Goal: Task Accomplishment & Management: Manage account settings

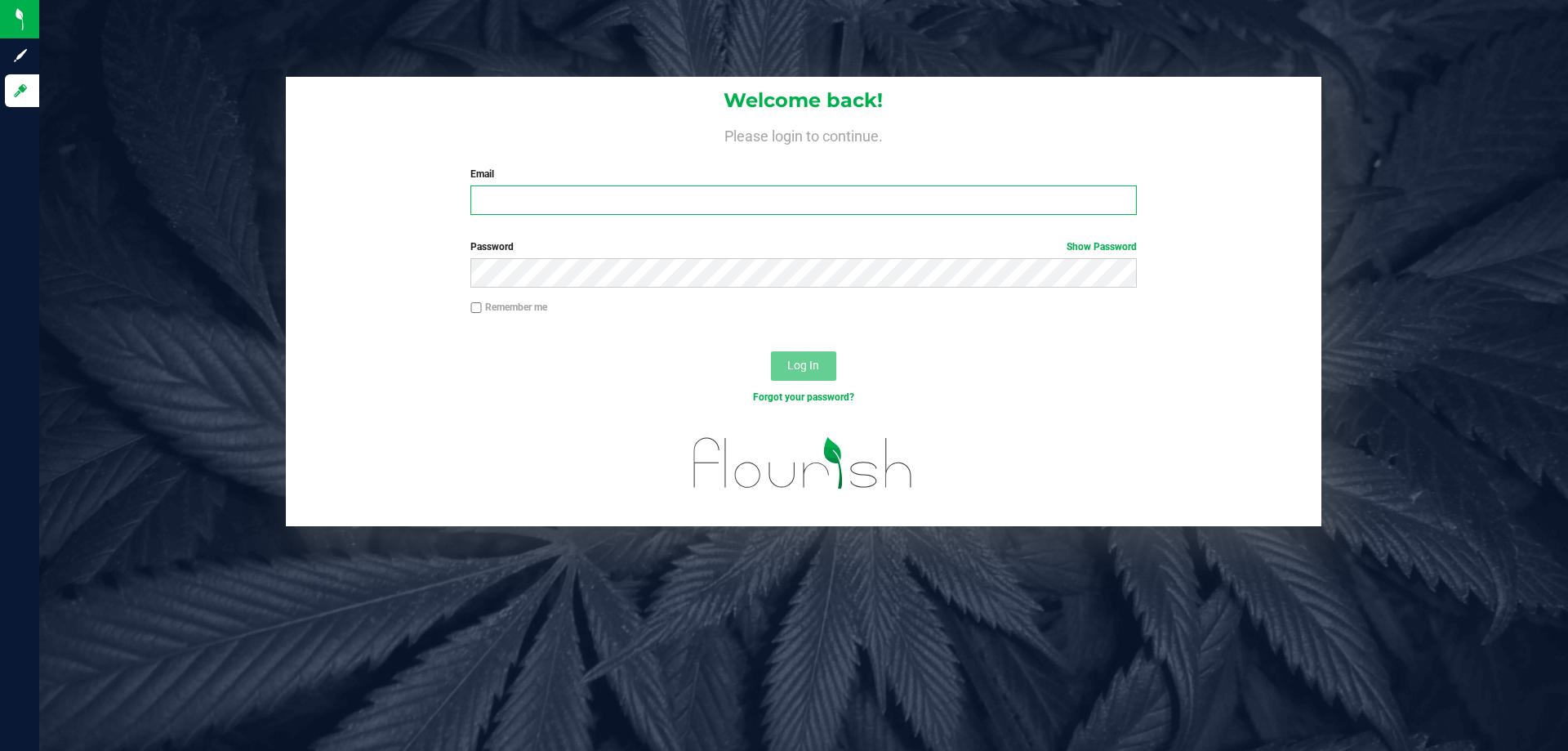
click at [542, 210] on input "Email" at bounding box center [803, 200] width 665 height 29
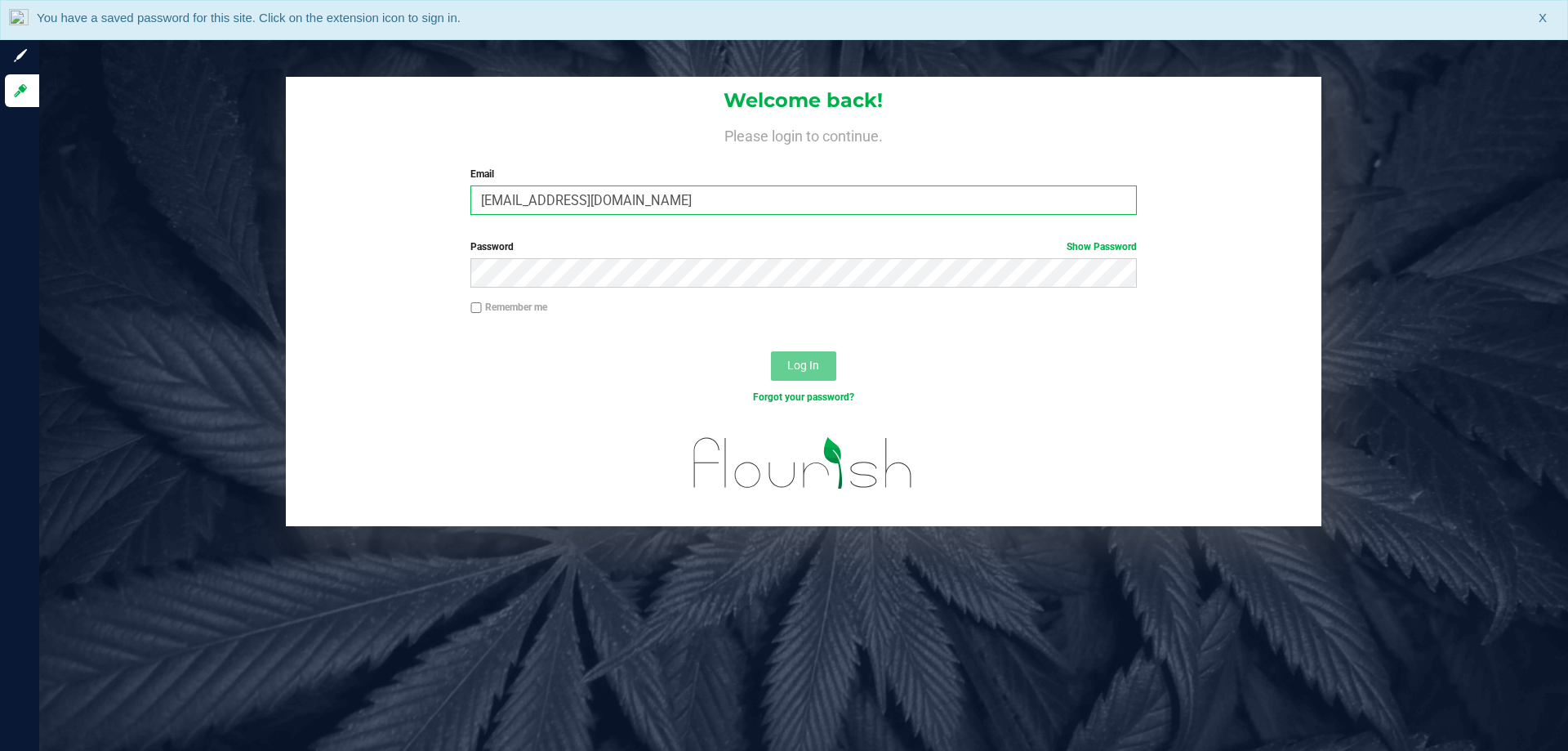
type input "[EMAIL_ADDRESS][DOMAIN_NAME]"
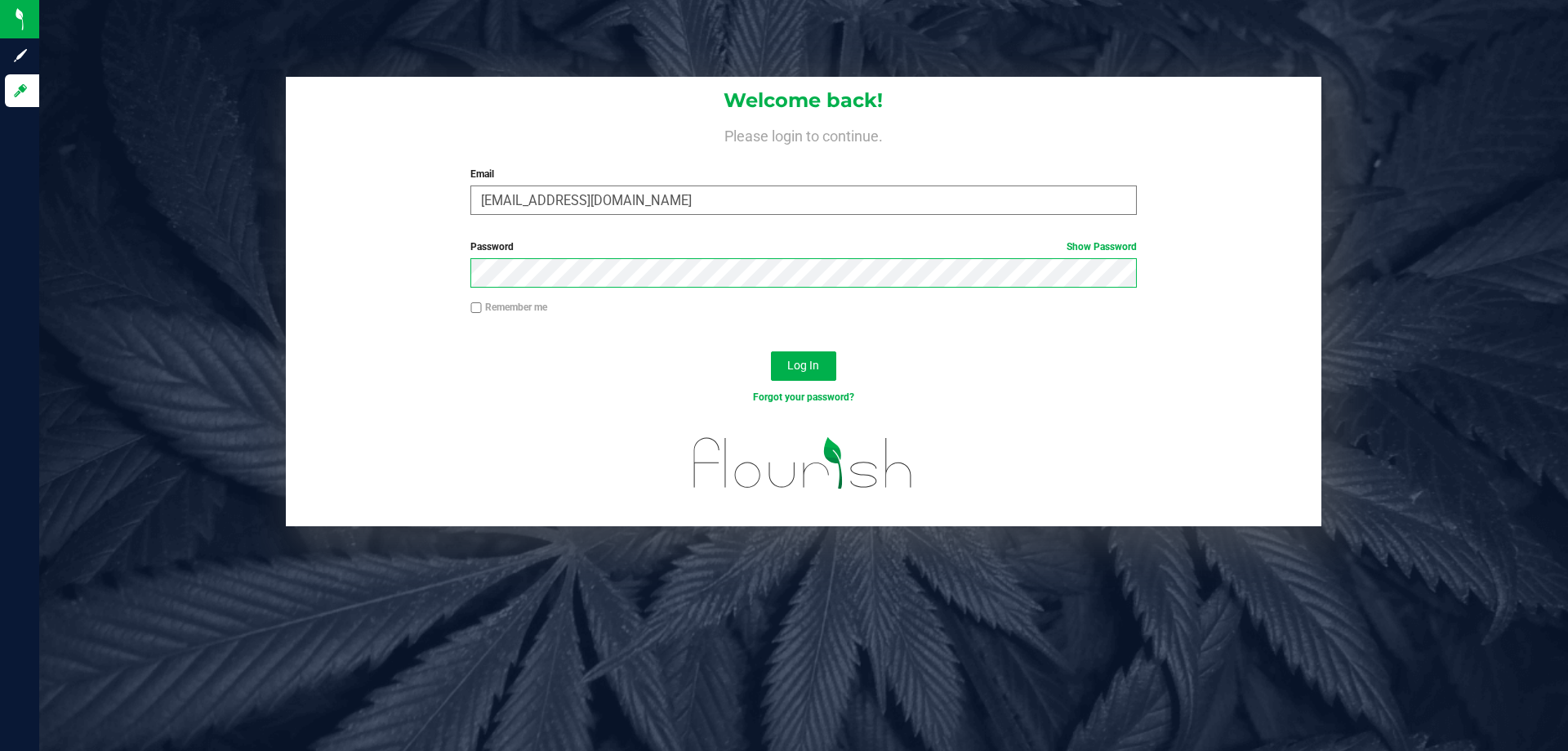
click at [771, 352] on button "Log In" at bounding box center [804, 366] width 65 height 29
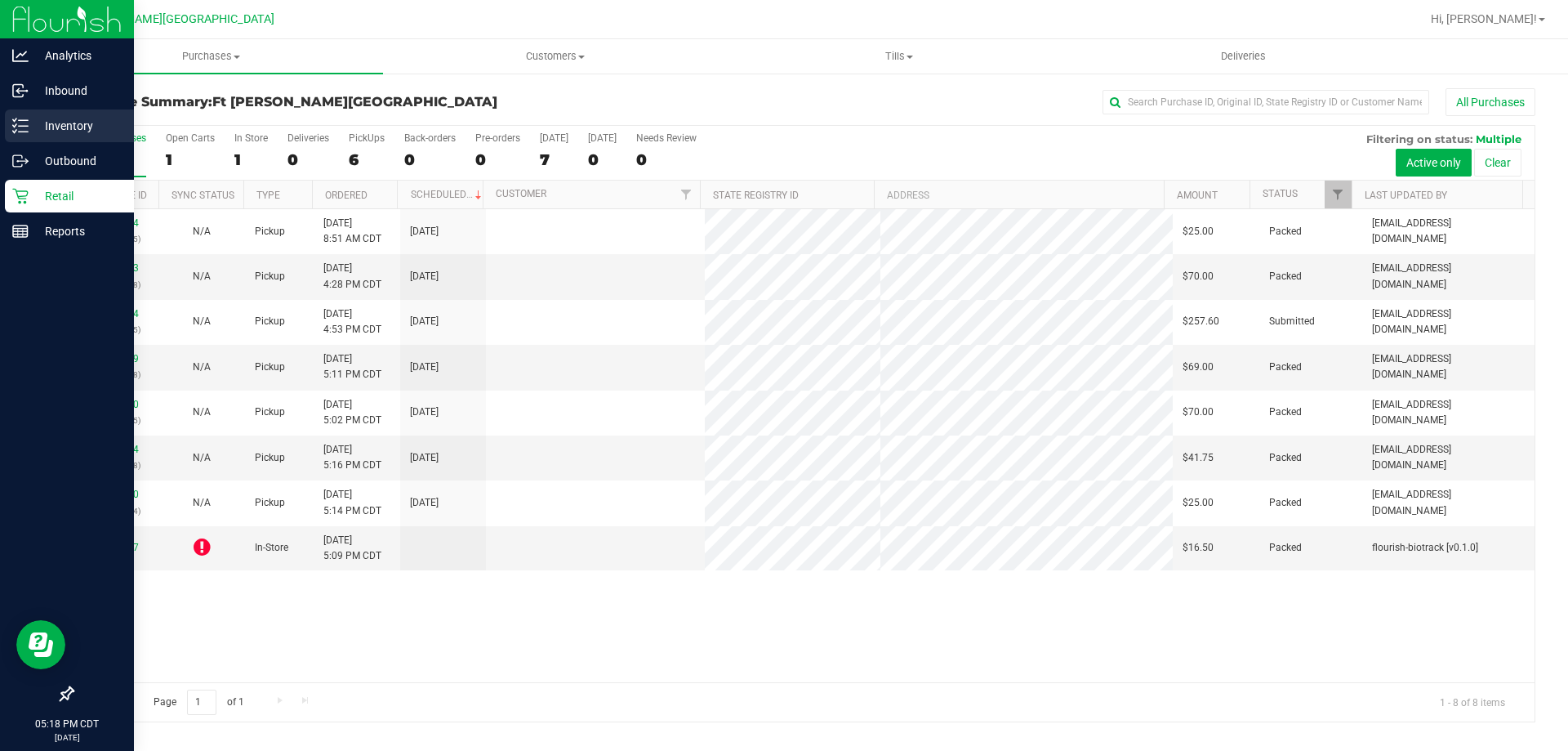
click at [72, 123] on p "Inventory" at bounding box center [77, 125] width 98 height 19
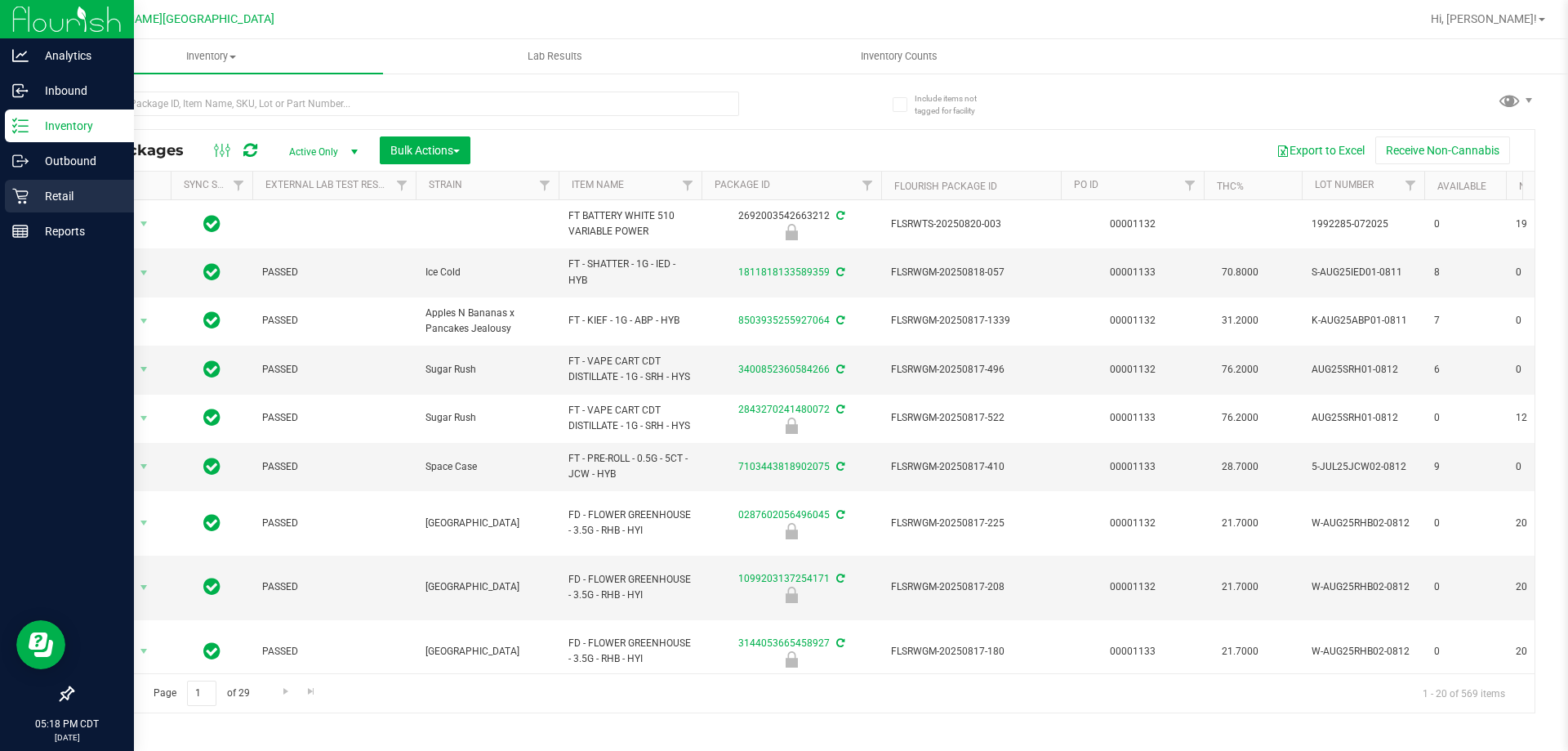
click at [80, 186] on div "Retail" at bounding box center [70, 195] width 129 height 33
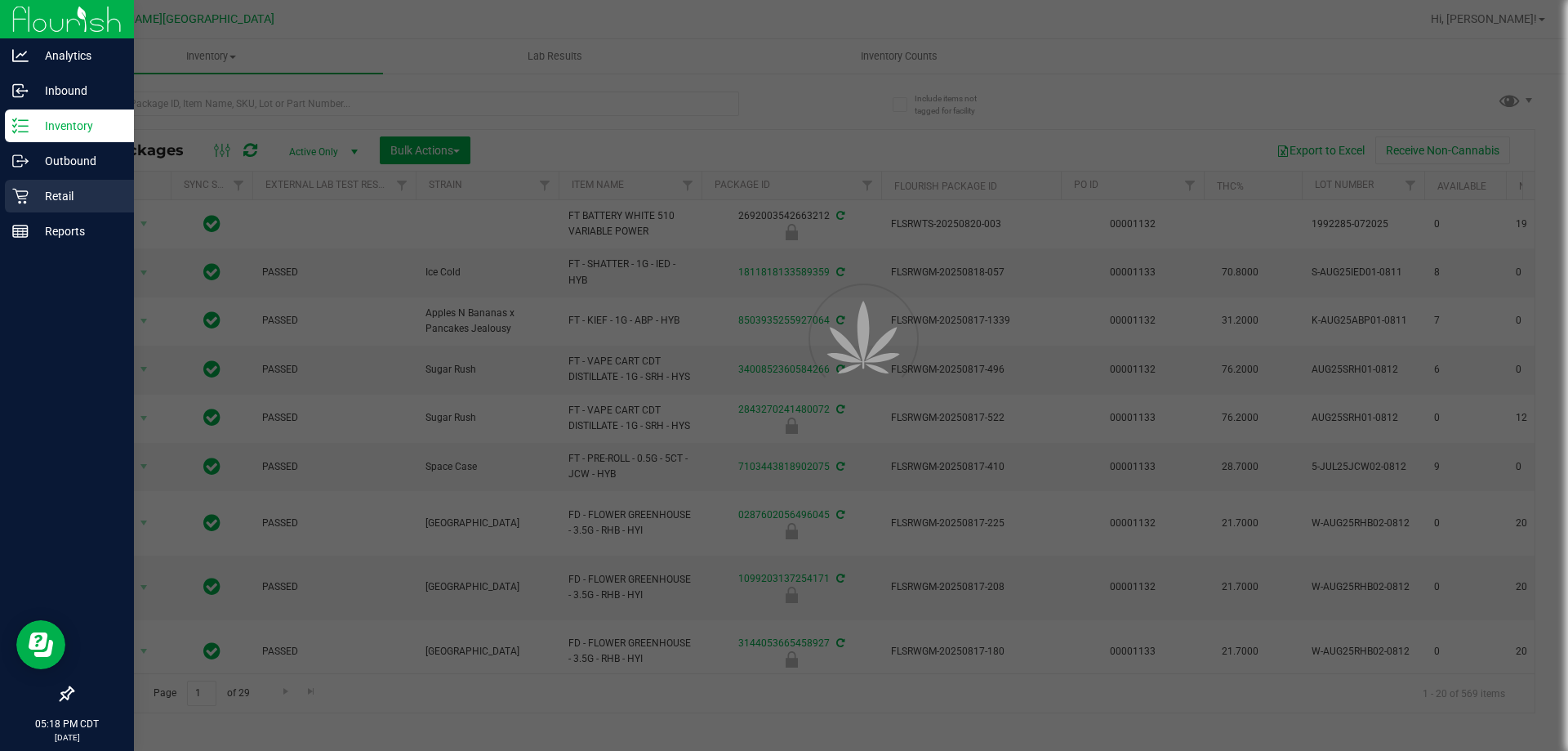
click at [80, 186] on div "Retail" at bounding box center [70, 195] width 129 height 33
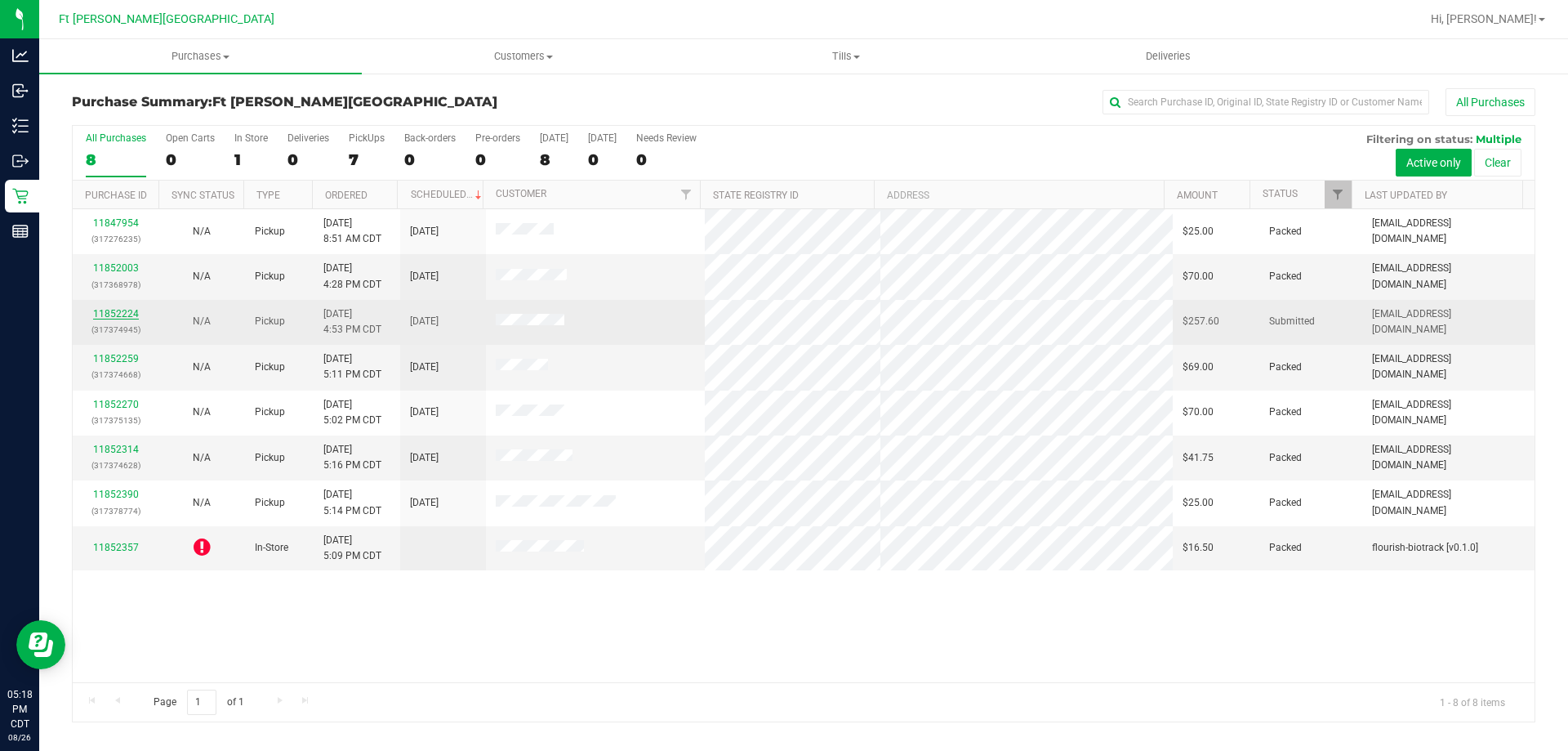
click at [118, 311] on link "11852224" at bounding box center [116, 314] width 46 height 11
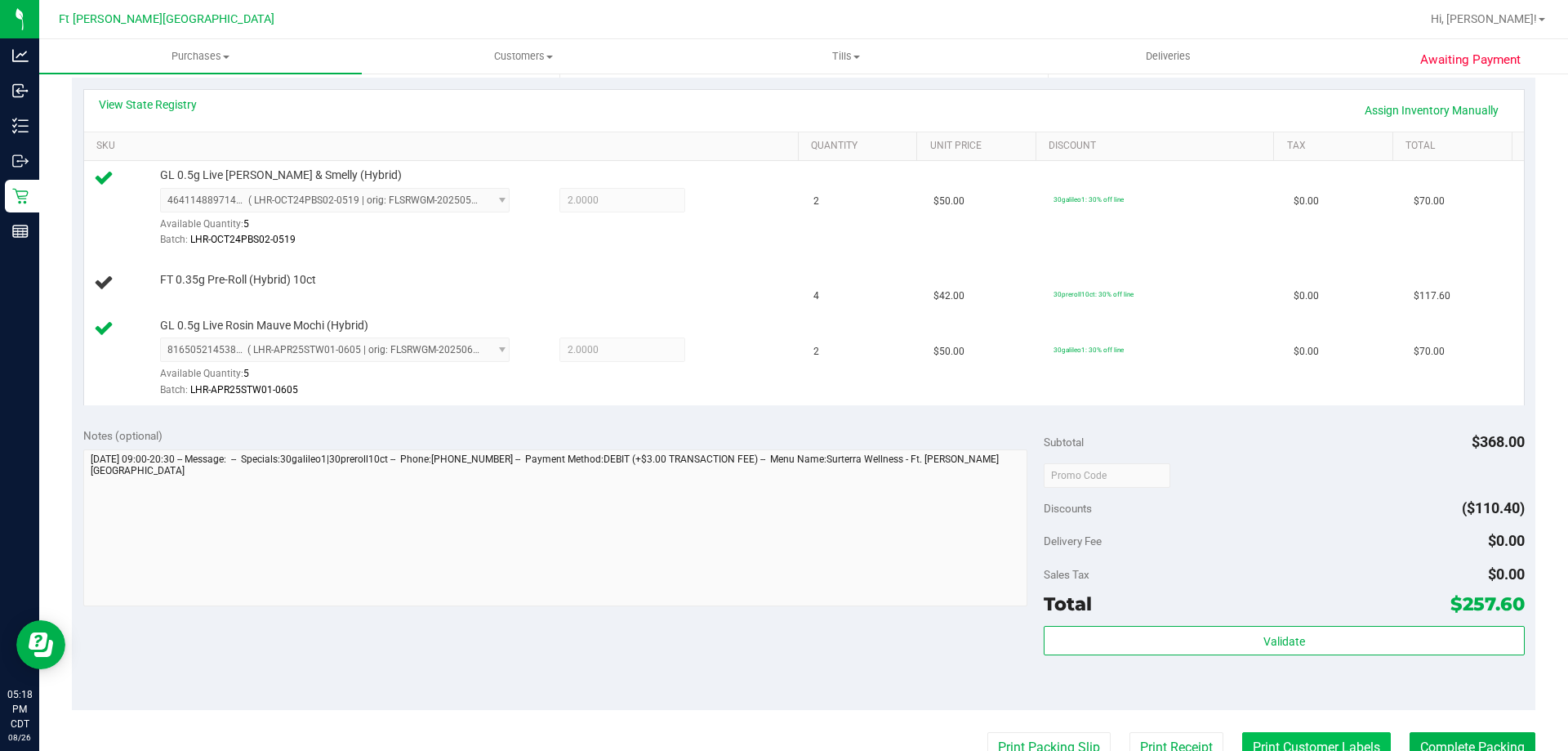
scroll to position [572, 0]
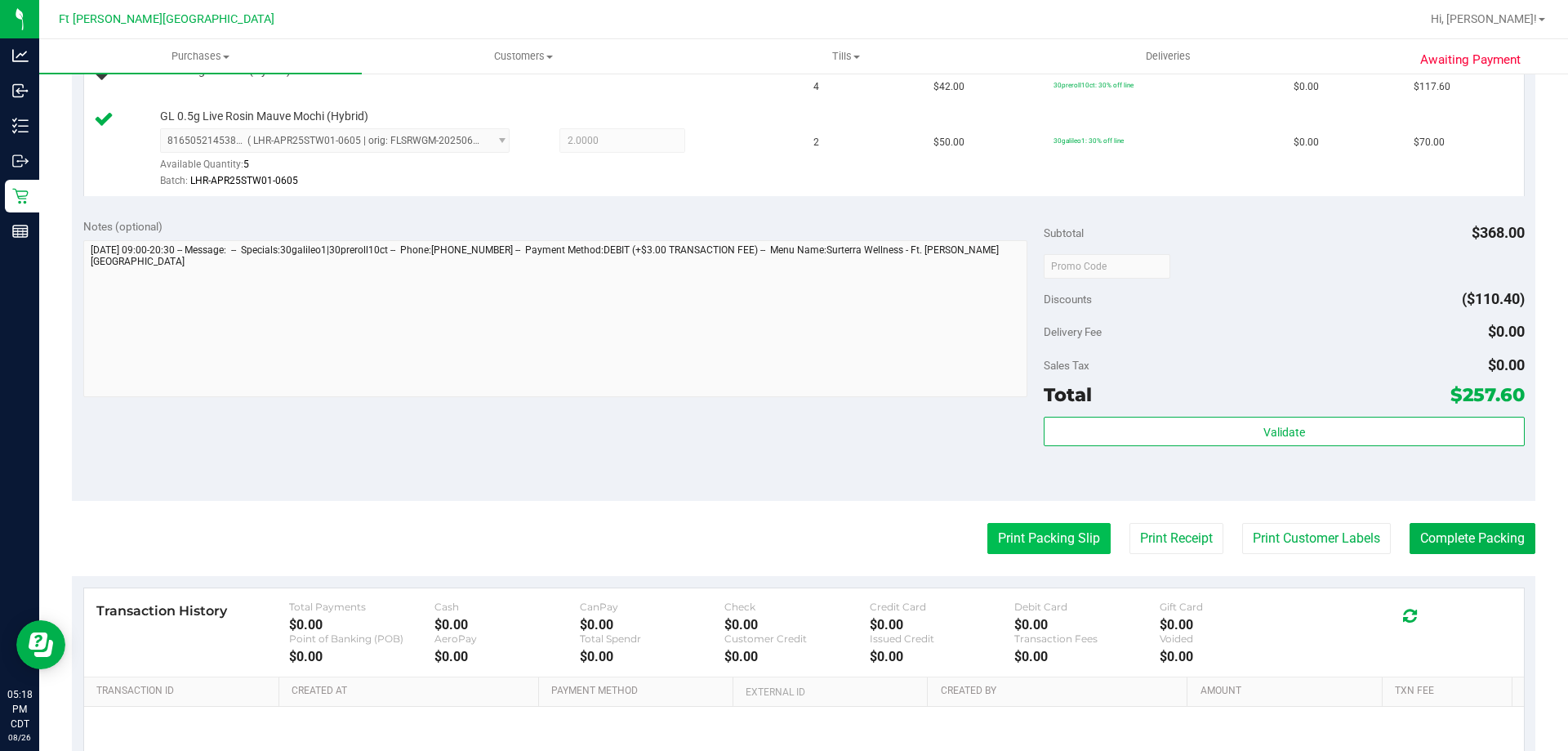
click at [1023, 547] on button "Print Packing Slip" at bounding box center [1049, 538] width 124 height 31
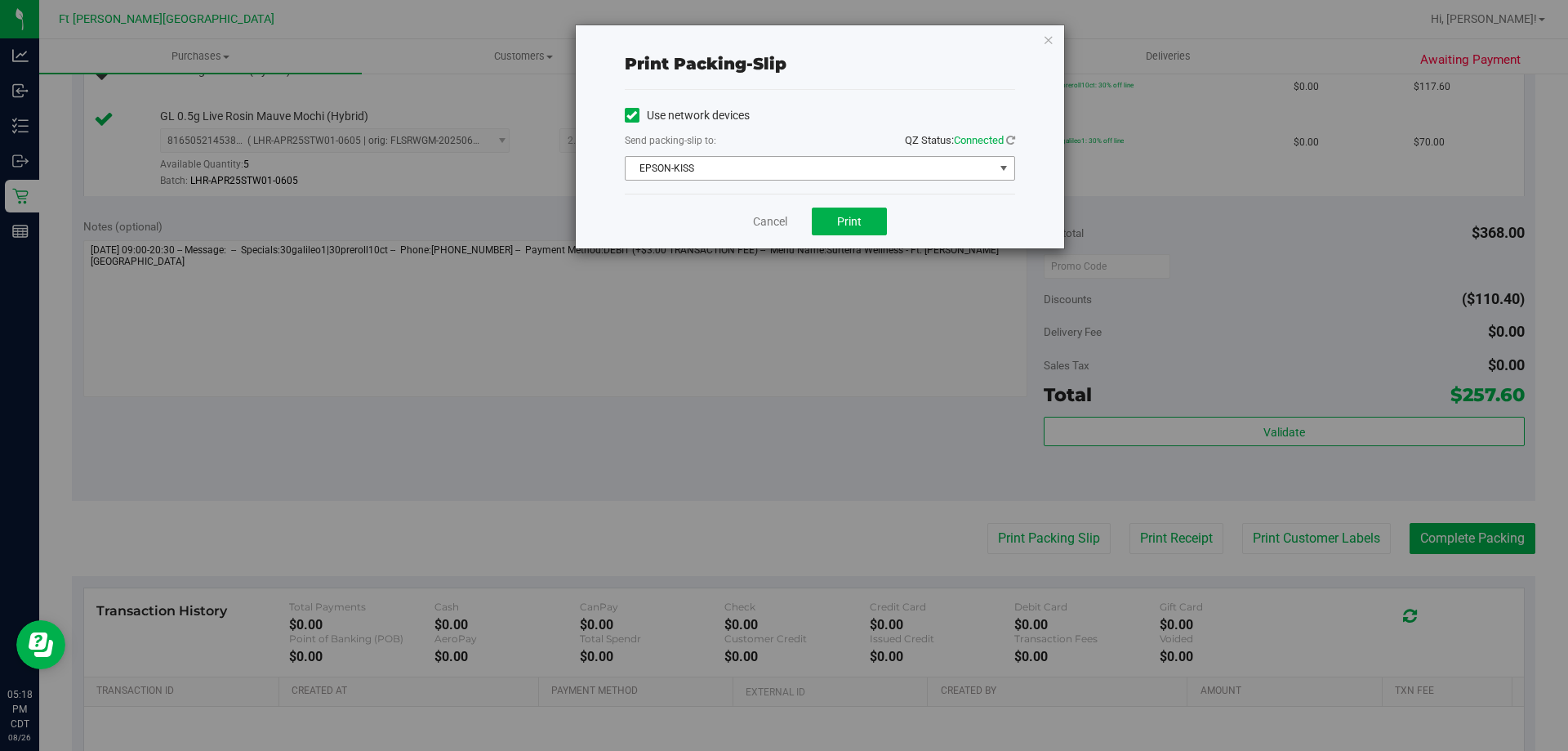
click at [817, 167] on span "EPSON-KISS" at bounding box center [809, 169] width 368 height 23
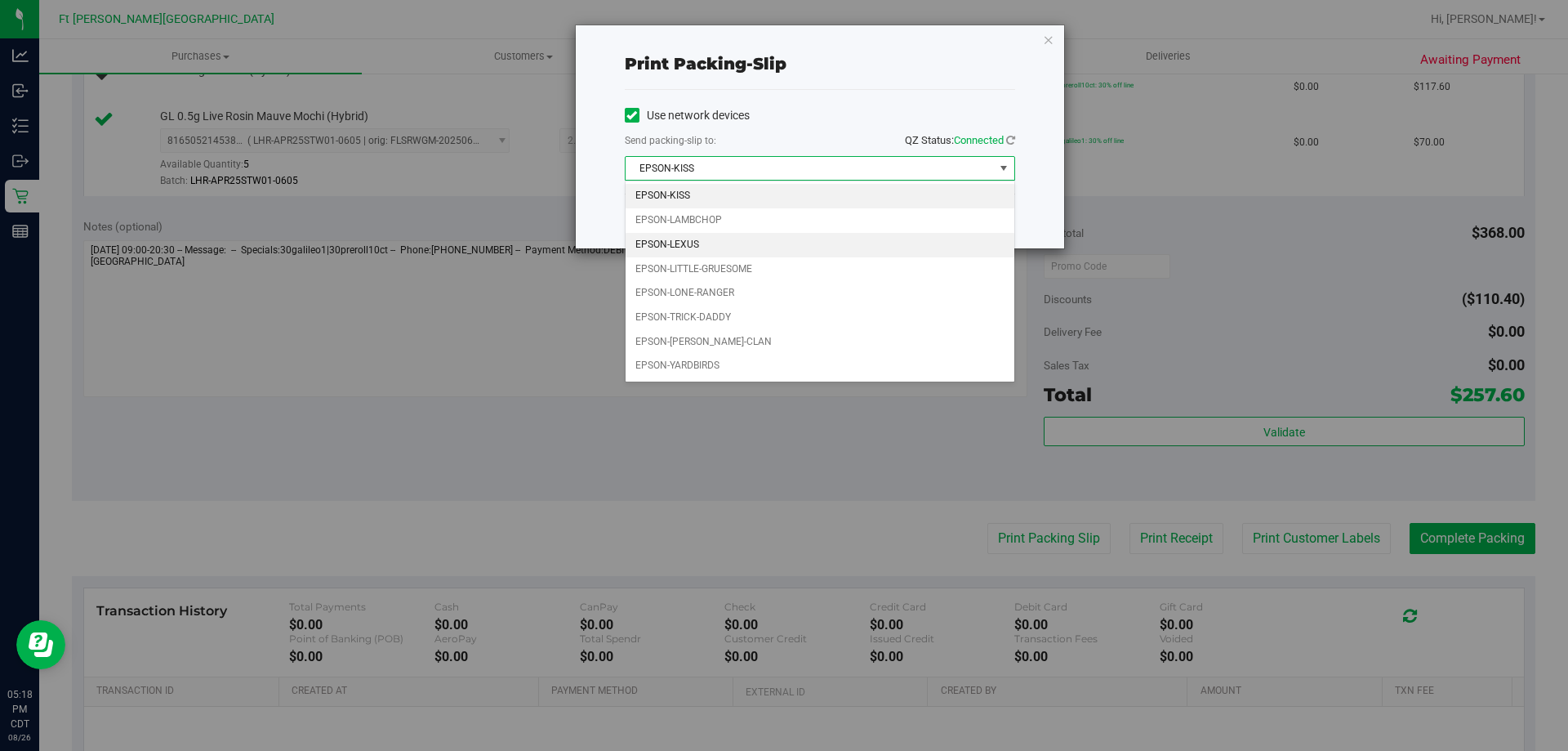
click at [722, 239] on li "EPSON-LEXUS" at bounding box center [820, 245] width 389 height 25
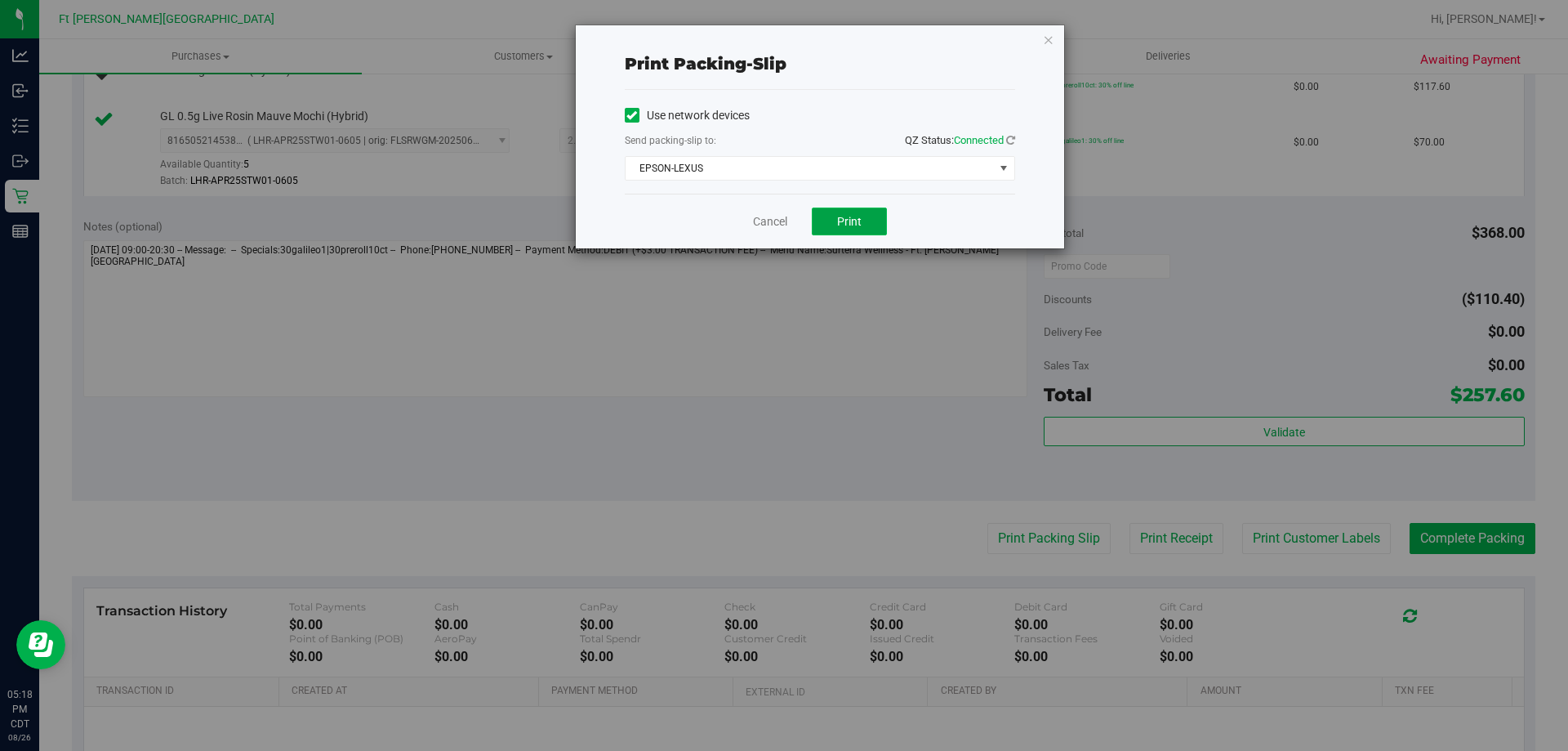
click at [869, 222] on button "Print" at bounding box center [849, 221] width 75 height 27
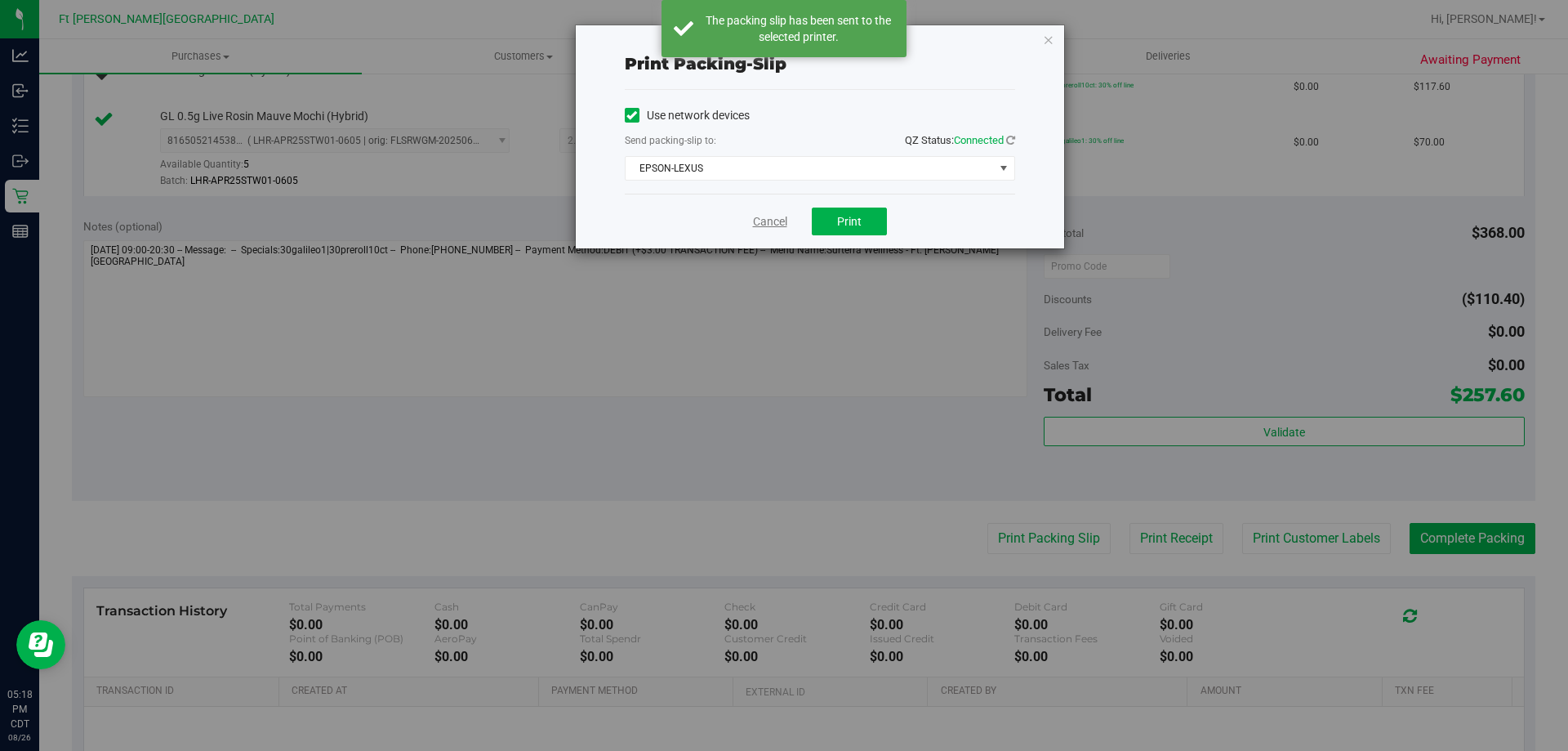
click at [767, 218] on link "Cancel" at bounding box center [769, 221] width 34 height 17
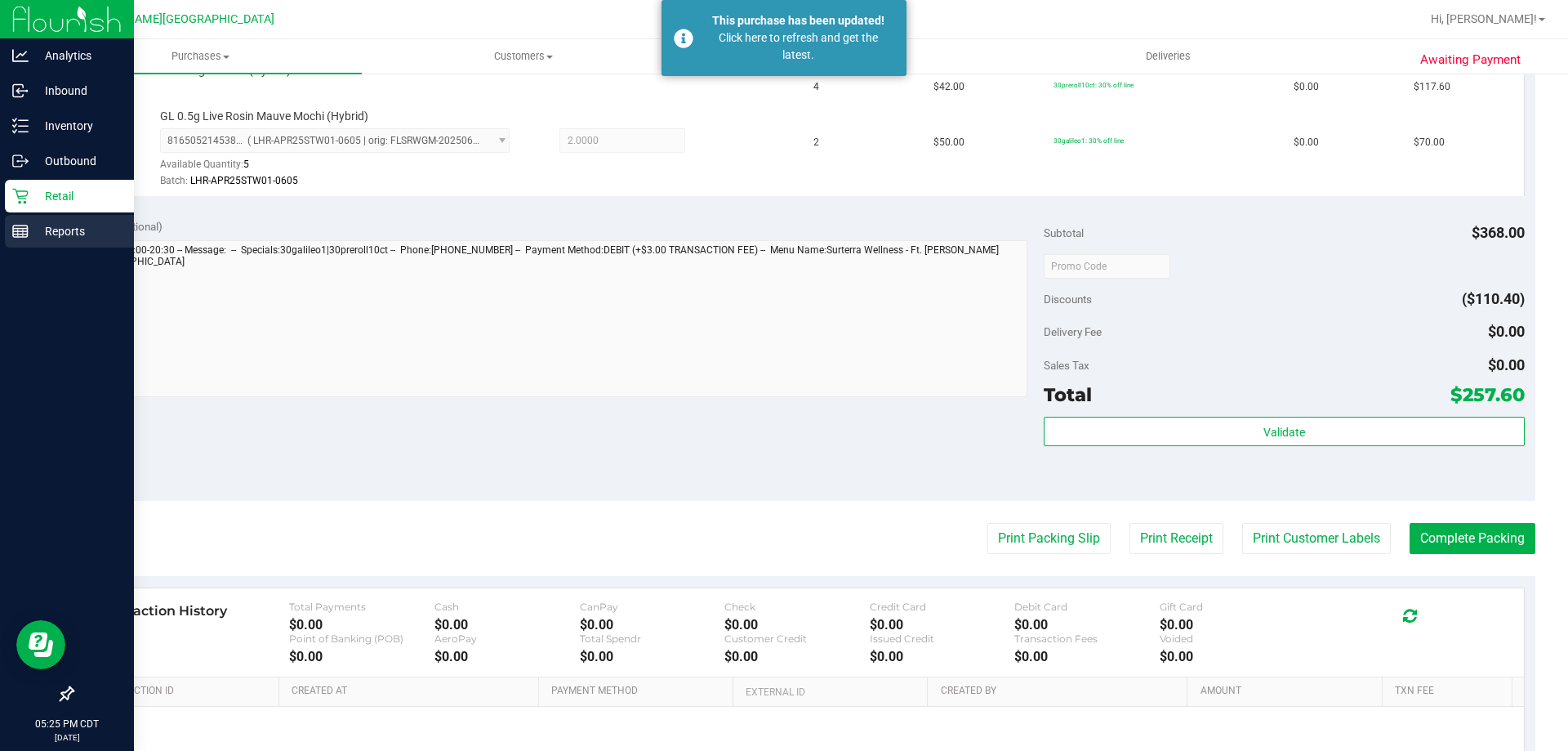
click at [38, 223] on p "Reports" at bounding box center [77, 231] width 98 height 19
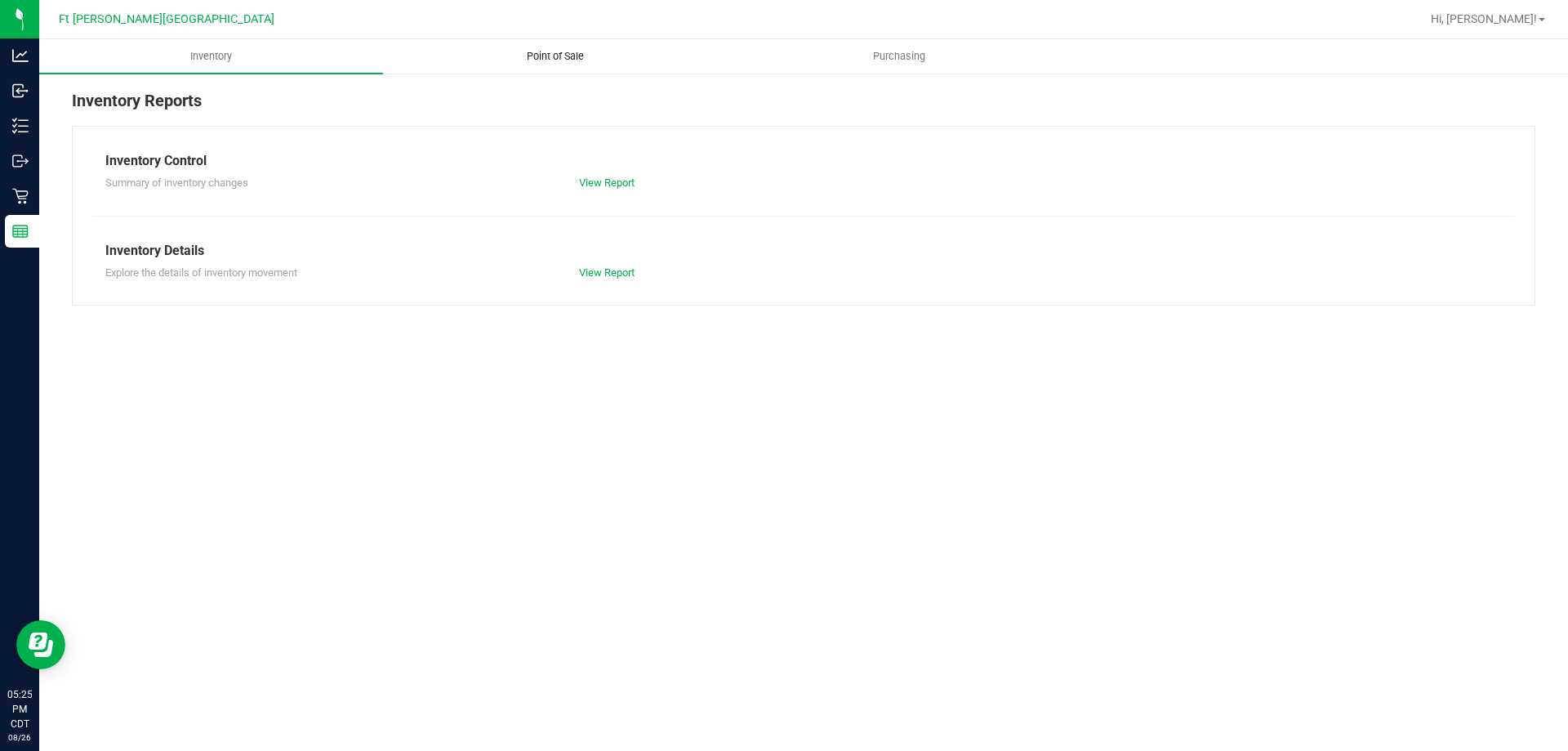
click at [547, 56] on span "Point of Sale" at bounding box center [555, 56] width 102 height 15
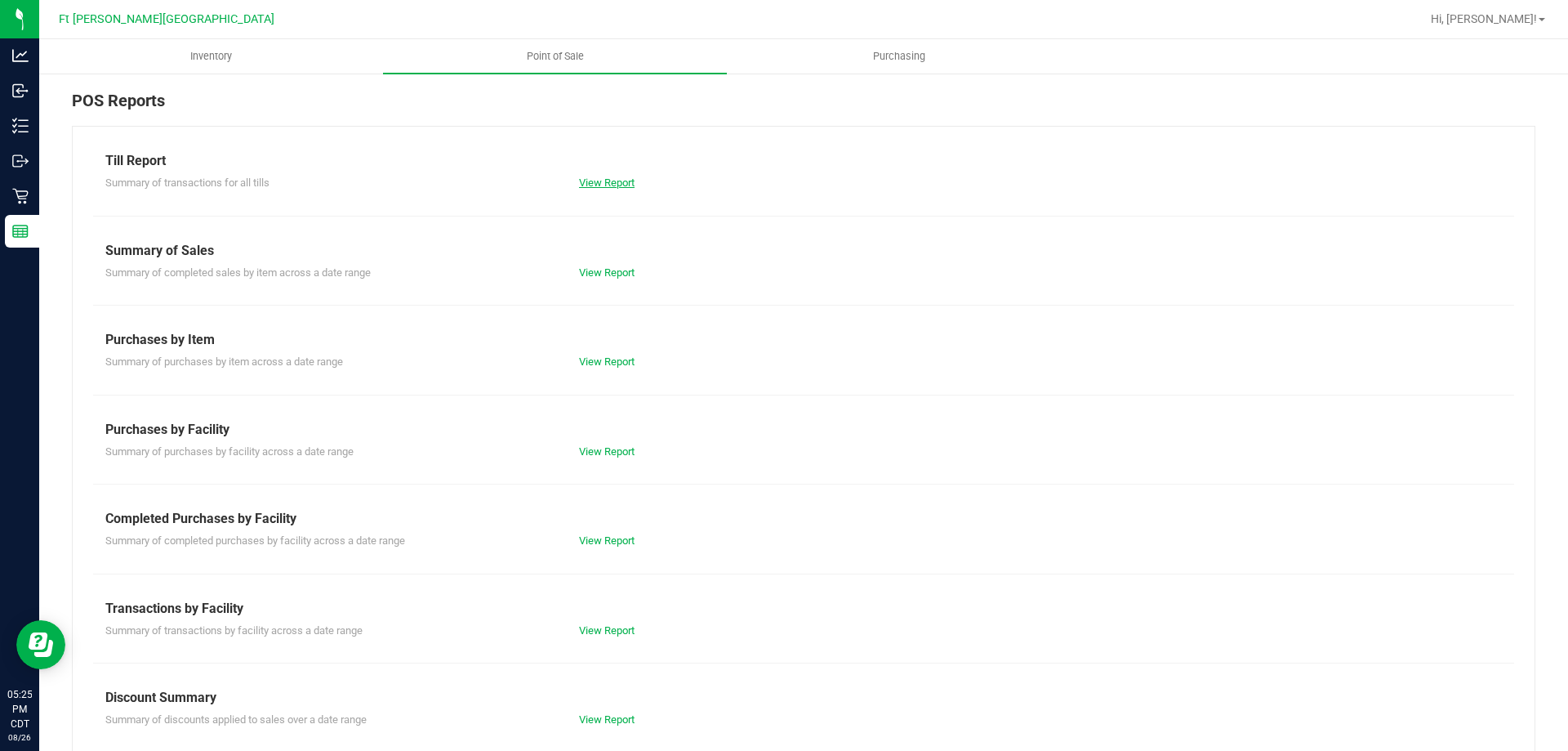
click at [601, 184] on link "View Report" at bounding box center [606, 183] width 56 height 12
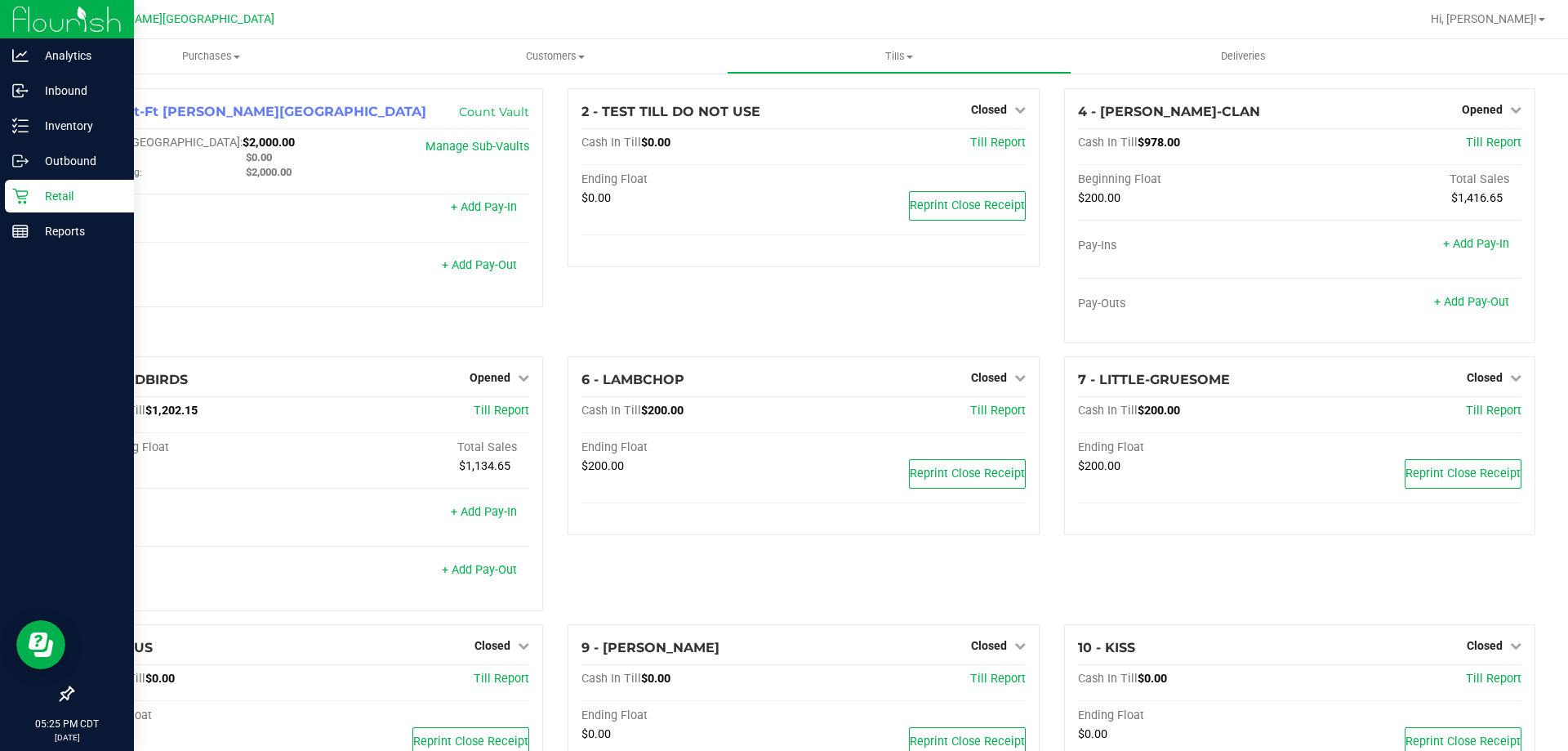
click at [68, 193] on p "Retail" at bounding box center [77, 196] width 98 height 19
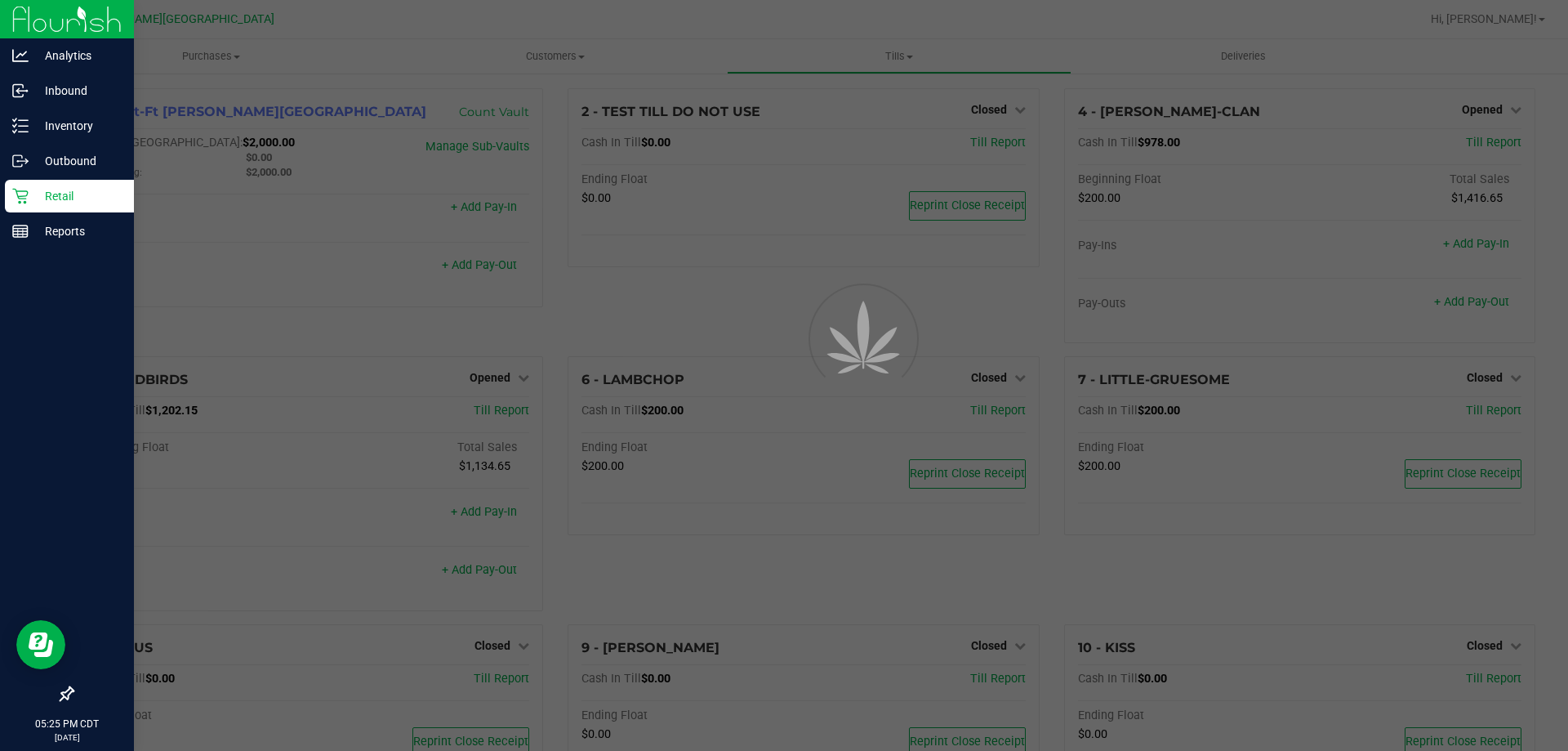
click at [68, 193] on p "Retail" at bounding box center [77, 196] width 98 height 19
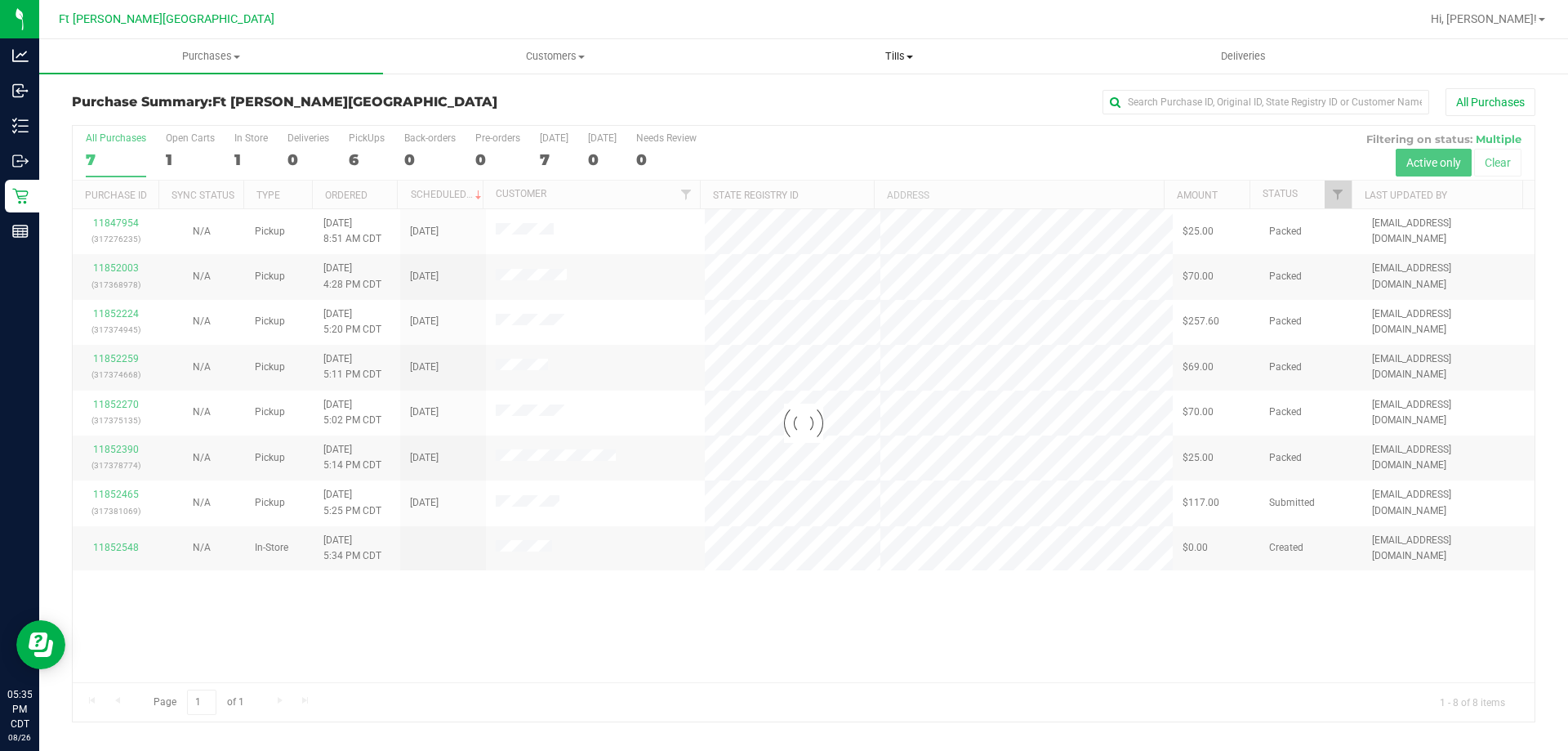
click at [923, 49] on span "Tills" at bounding box center [898, 56] width 342 height 15
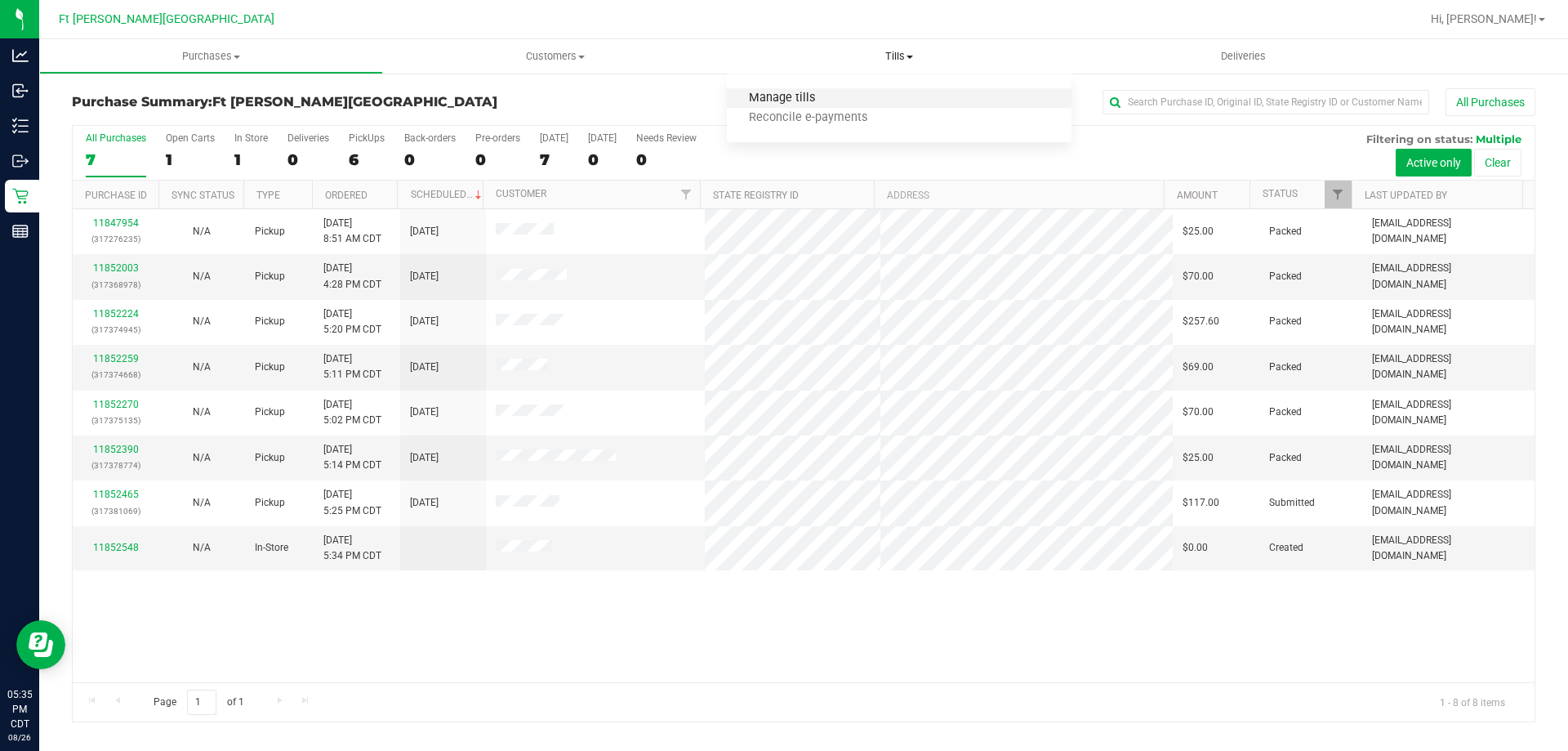
click at [824, 97] on span "Manage tills" at bounding box center [782, 99] width 110 height 14
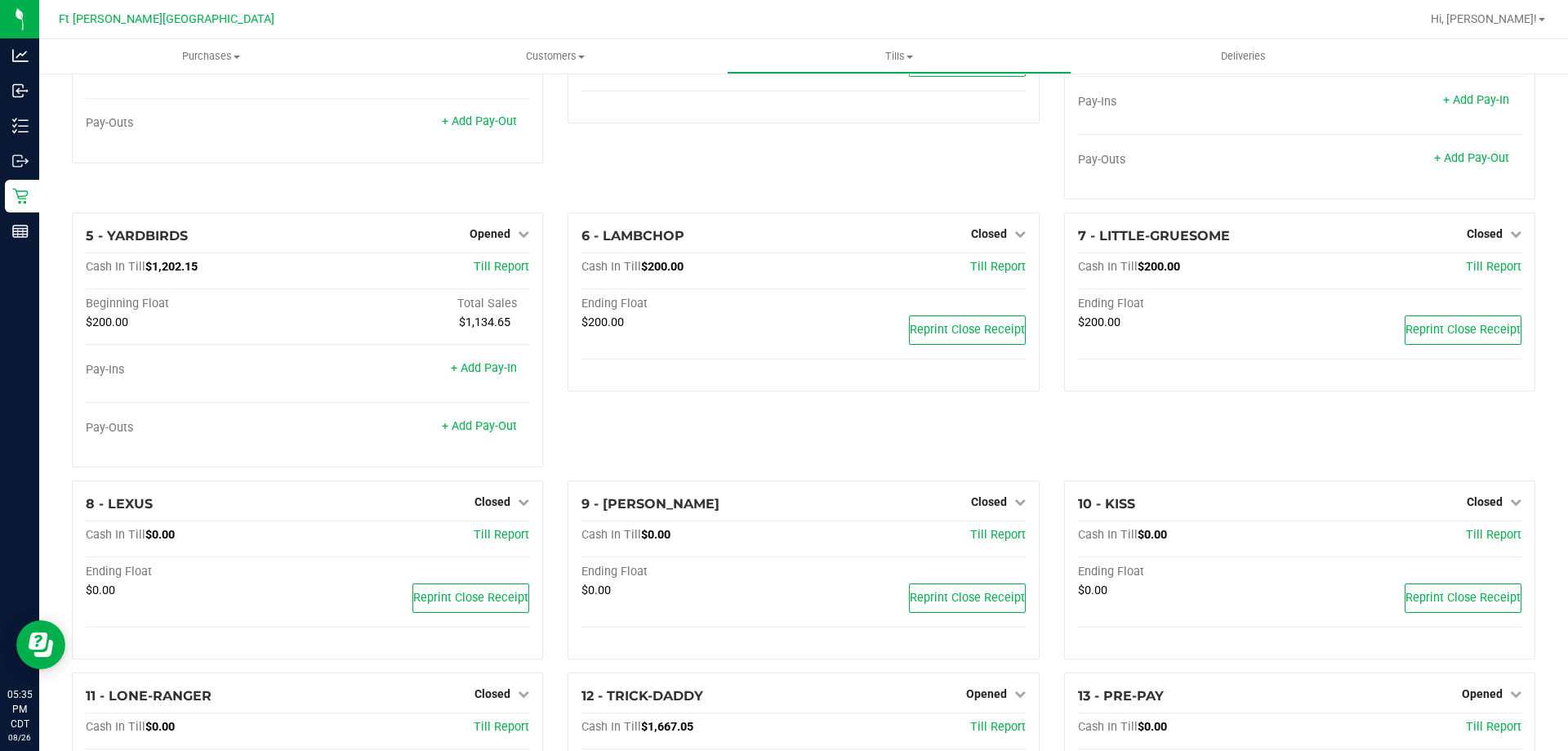
scroll to position [541, 0]
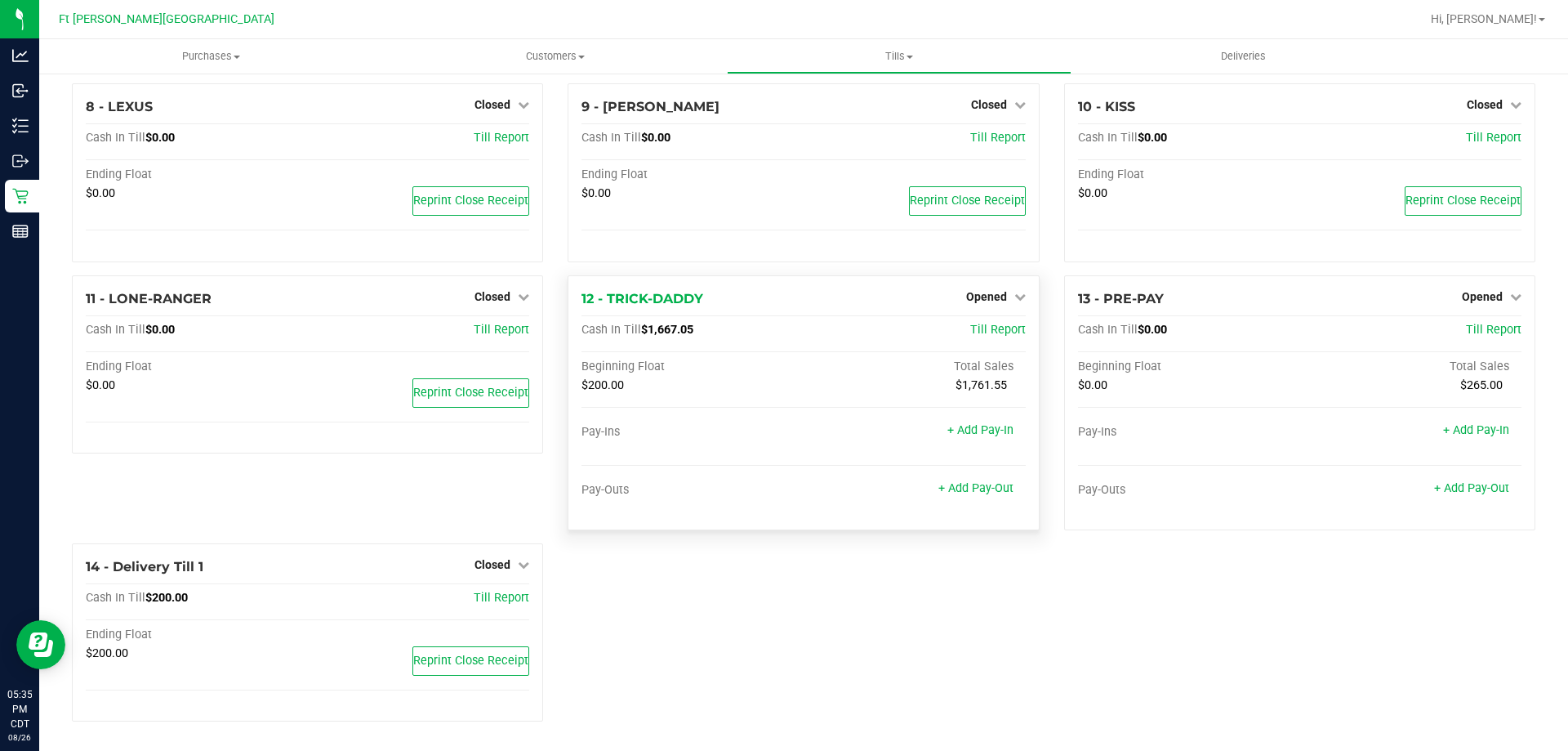
click at [650, 467] on div "Pay-Ins + Add Pay-In Pay-Outs + Add Pay-Out" at bounding box center [803, 471] width 443 height 92
click at [997, 302] on span "Opened" at bounding box center [987, 296] width 41 height 13
click at [966, 330] on link "Close Till" at bounding box center [989, 330] width 44 height 13
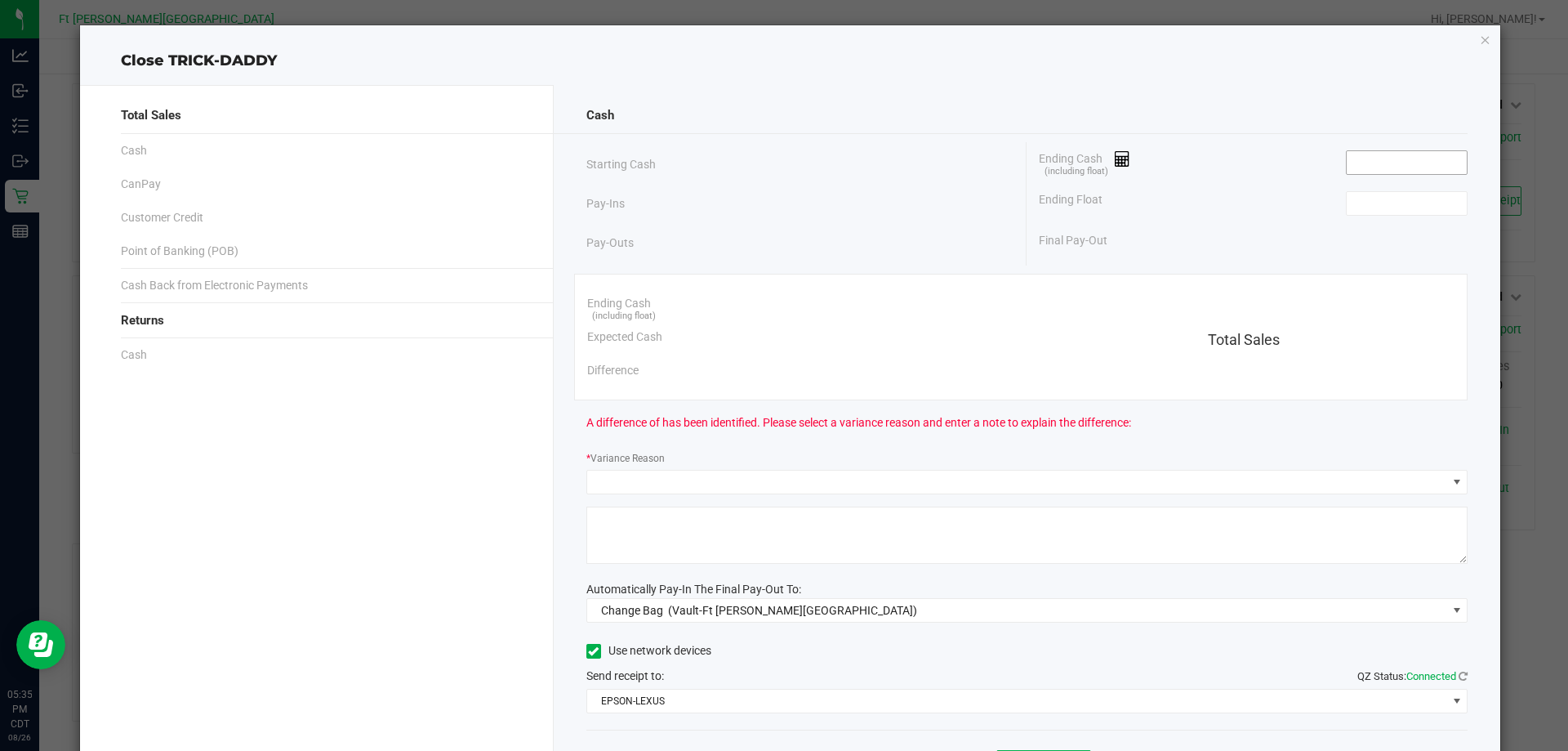
click at [1393, 158] on input at bounding box center [1407, 163] width 120 height 23
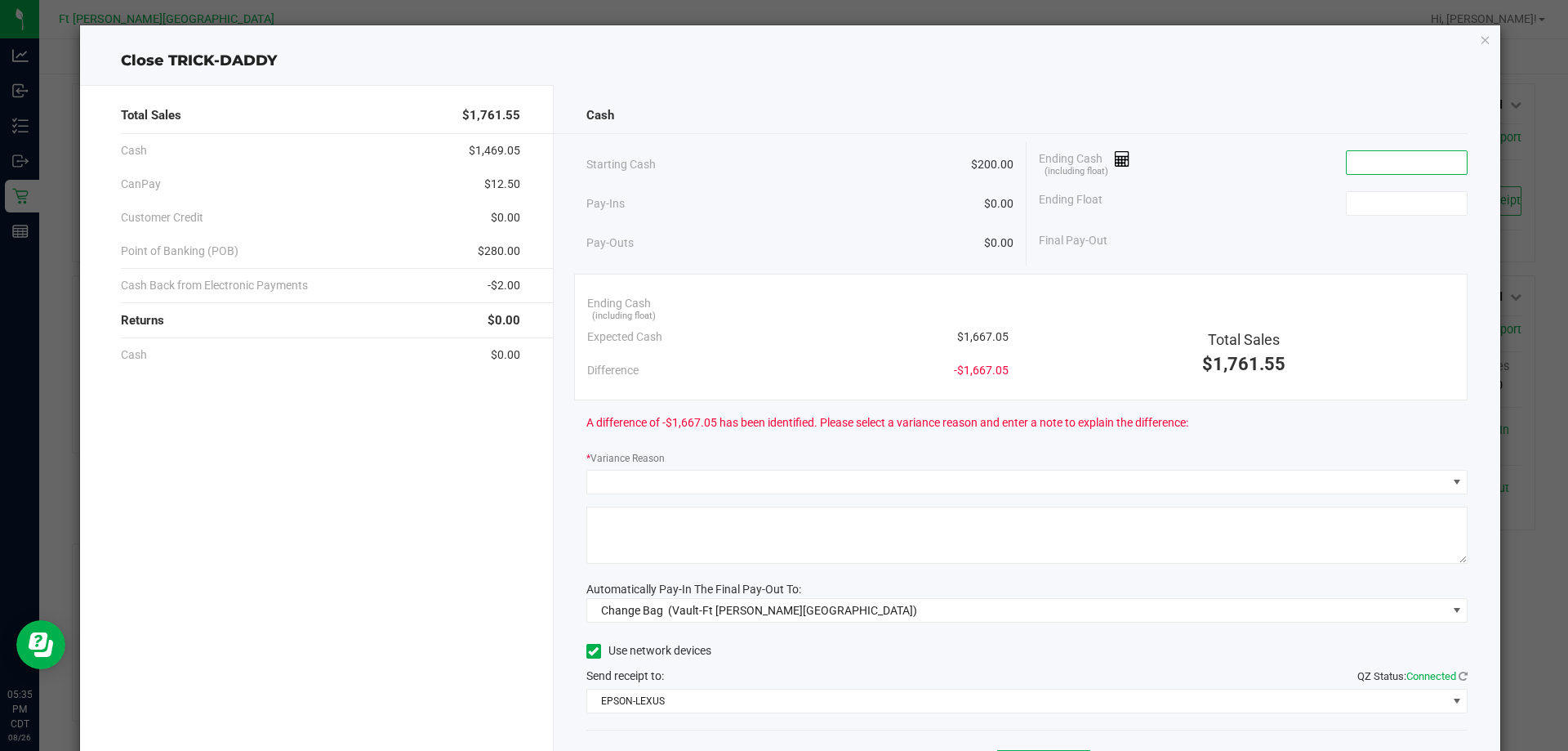
paste input "1667.05"
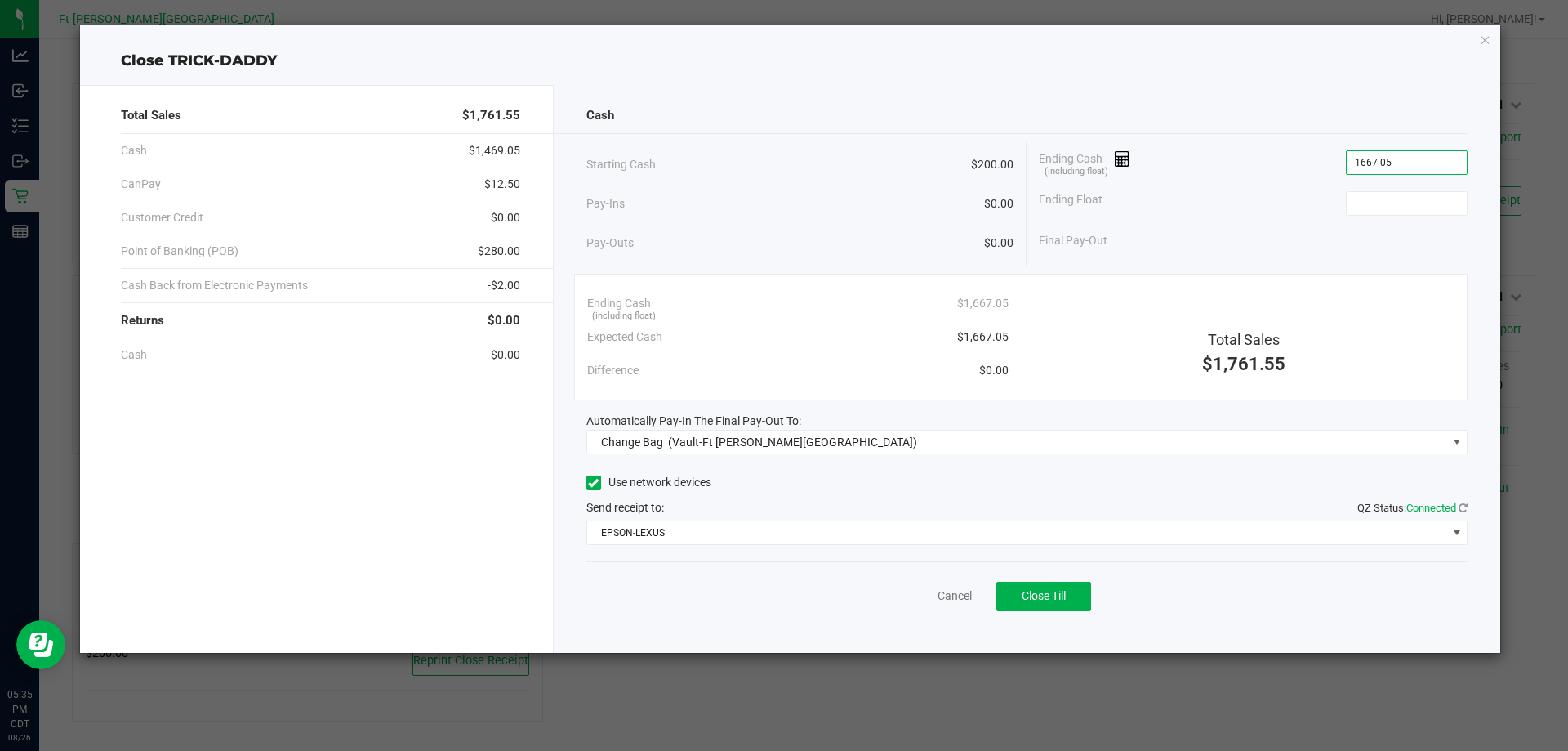
type input "$1,667.05"
click at [352, 460] on div "Total Sales $1,761.55 Cash $1,469.05 CanPay $12.50 Customer Credit $0.00 Point …" at bounding box center [317, 368] width 473 height 568
type input "$200.00"
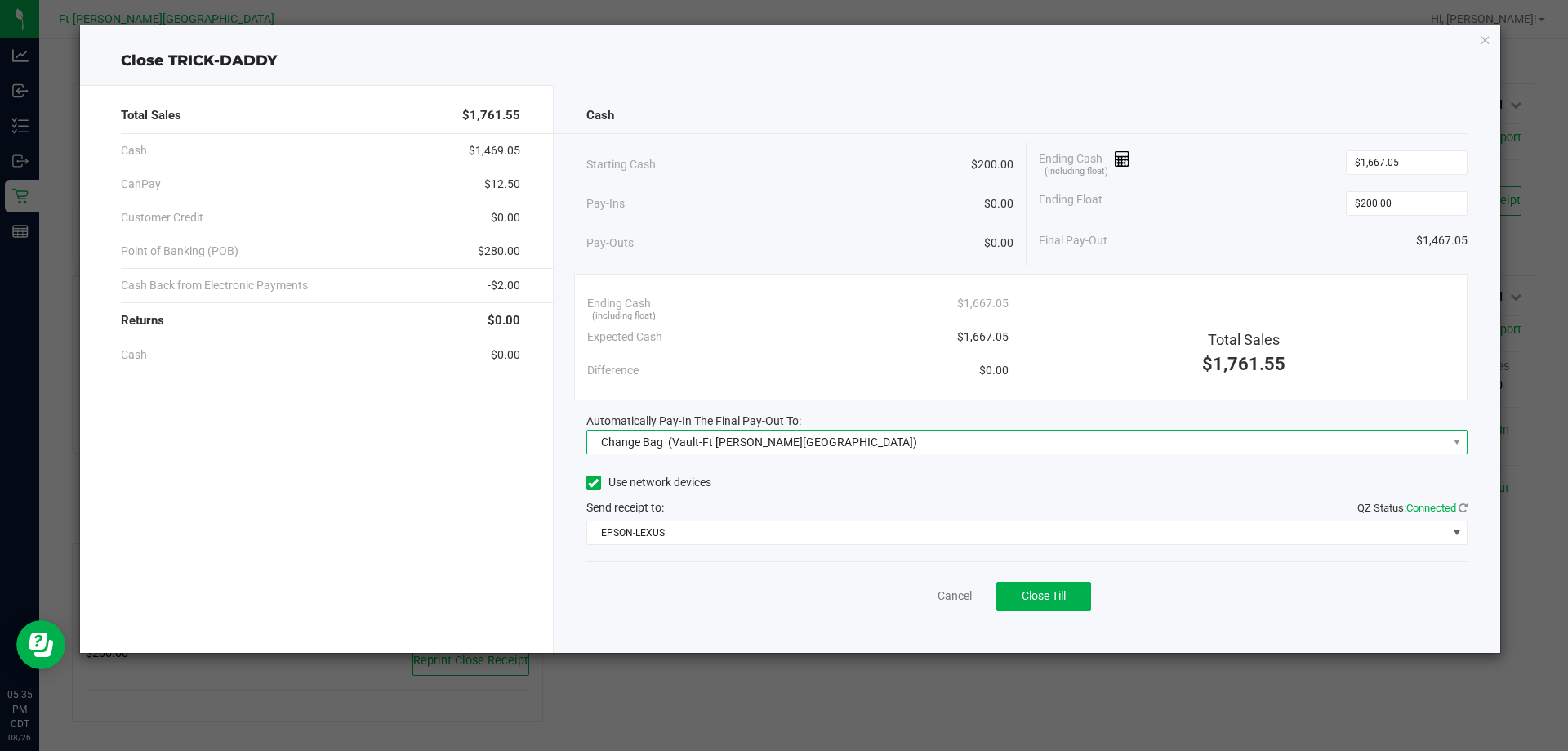
click at [677, 429] on div "Change Bag (Vault-Ft [PERSON_NAME][GEOGRAPHIC_DATA])" at bounding box center [755, 442] width 324 height 29
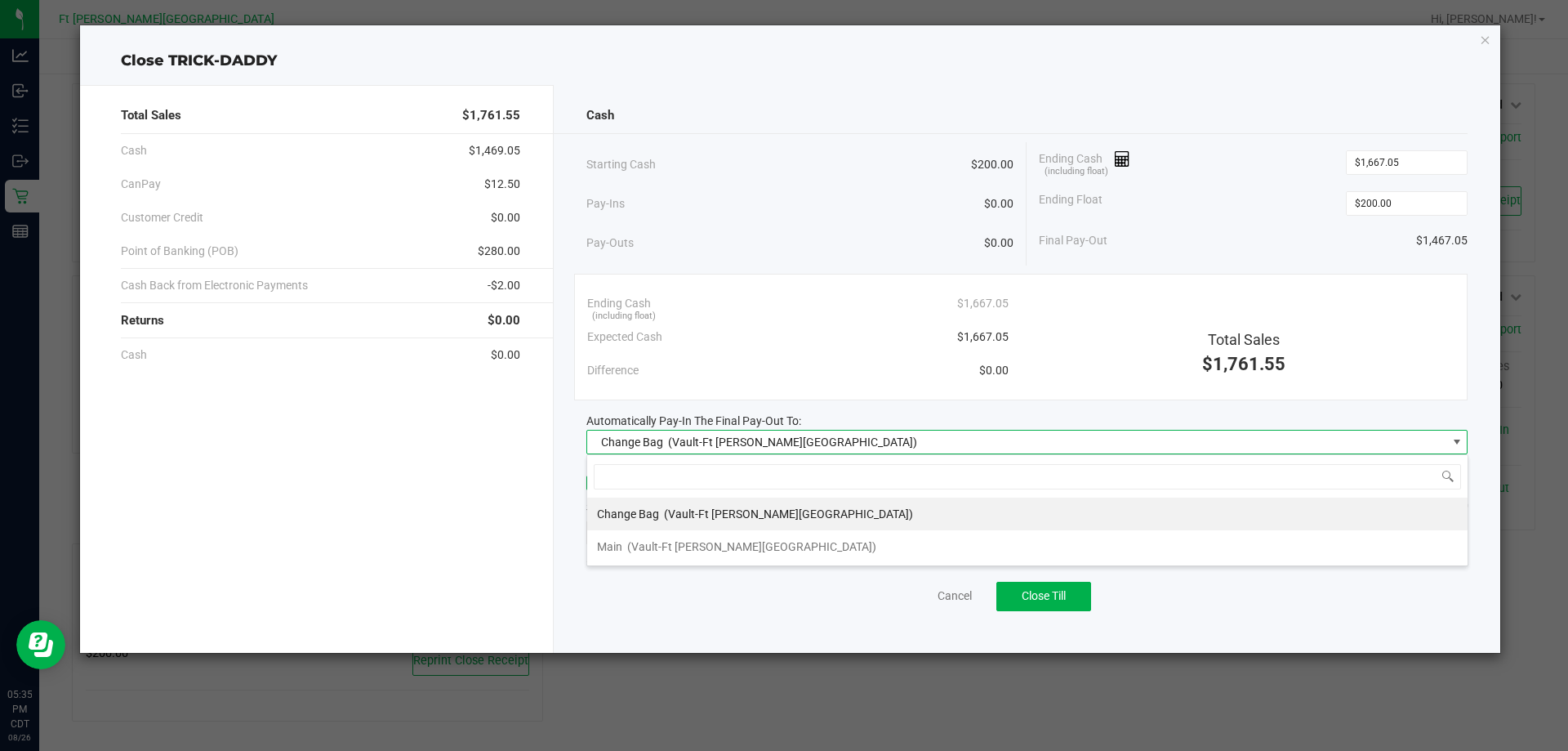
scroll to position [25, 882]
click at [640, 551] on span "(Vault-Ft [PERSON_NAME][GEOGRAPHIC_DATA])" at bounding box center [752, 546] width 249 height 13
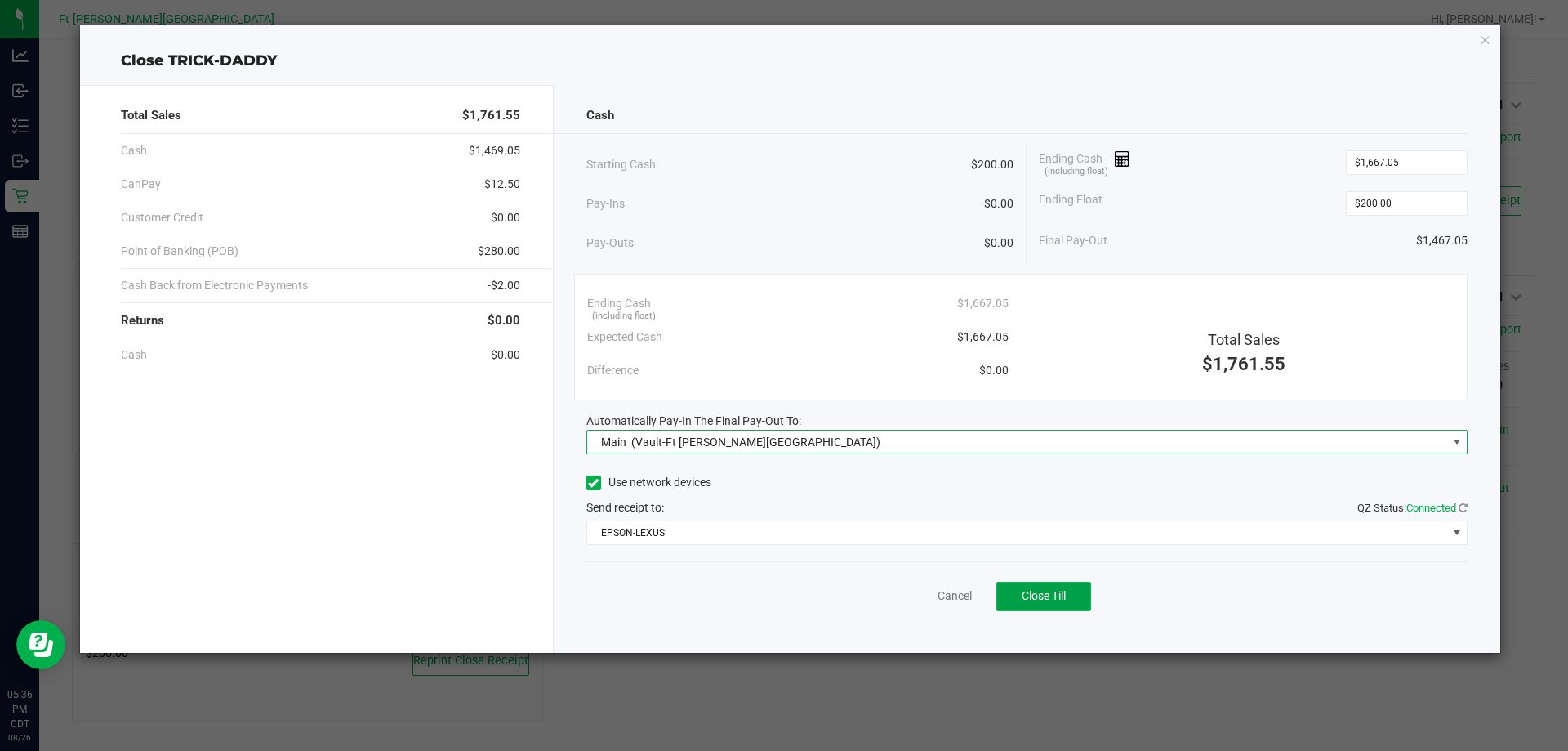
click at [1029, 603] on button "Close Till" at bounding box center [1043, 595] width 95 height 29
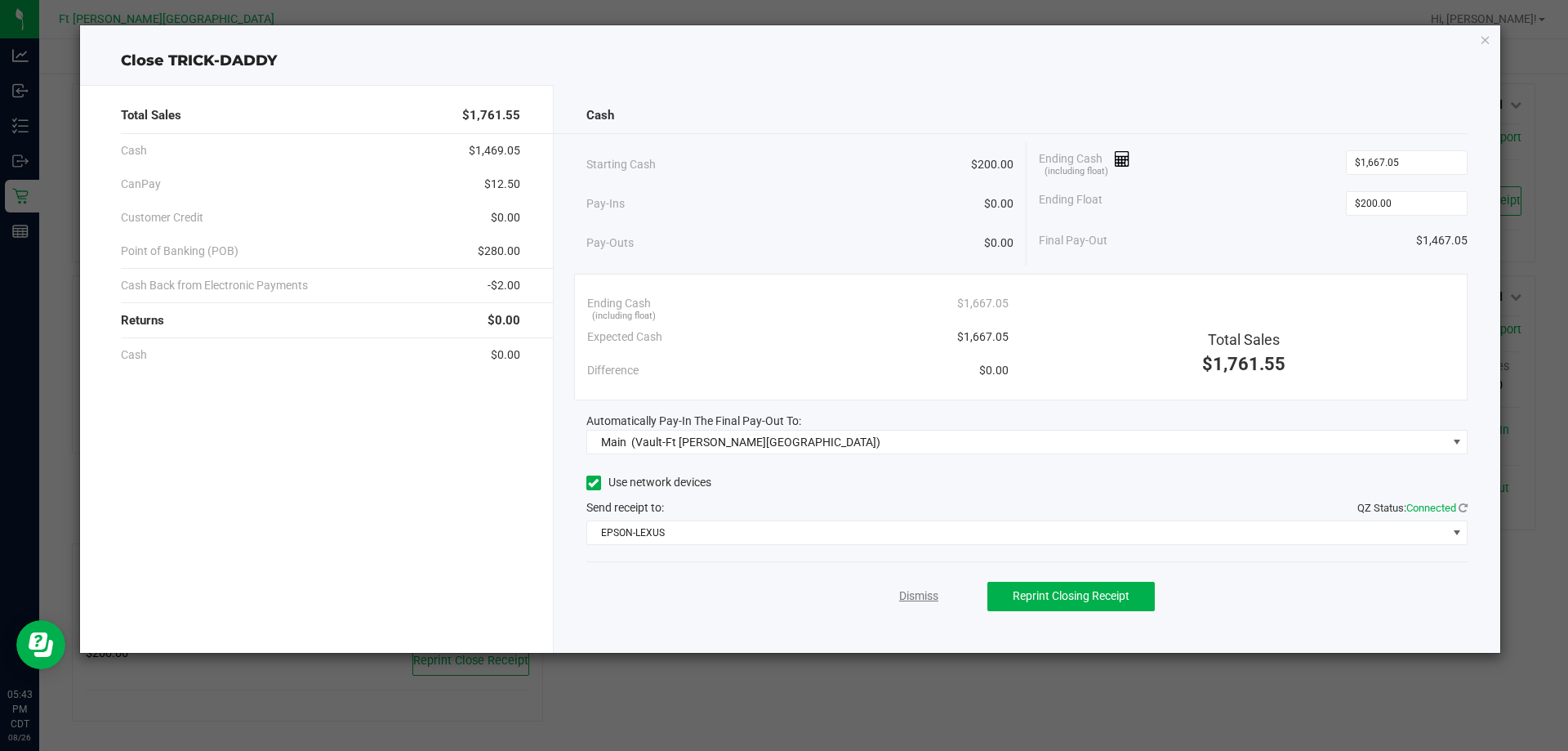
click at [923, 597] on link "Dismiss" at bounding box center [919, 595] width 39 height 17
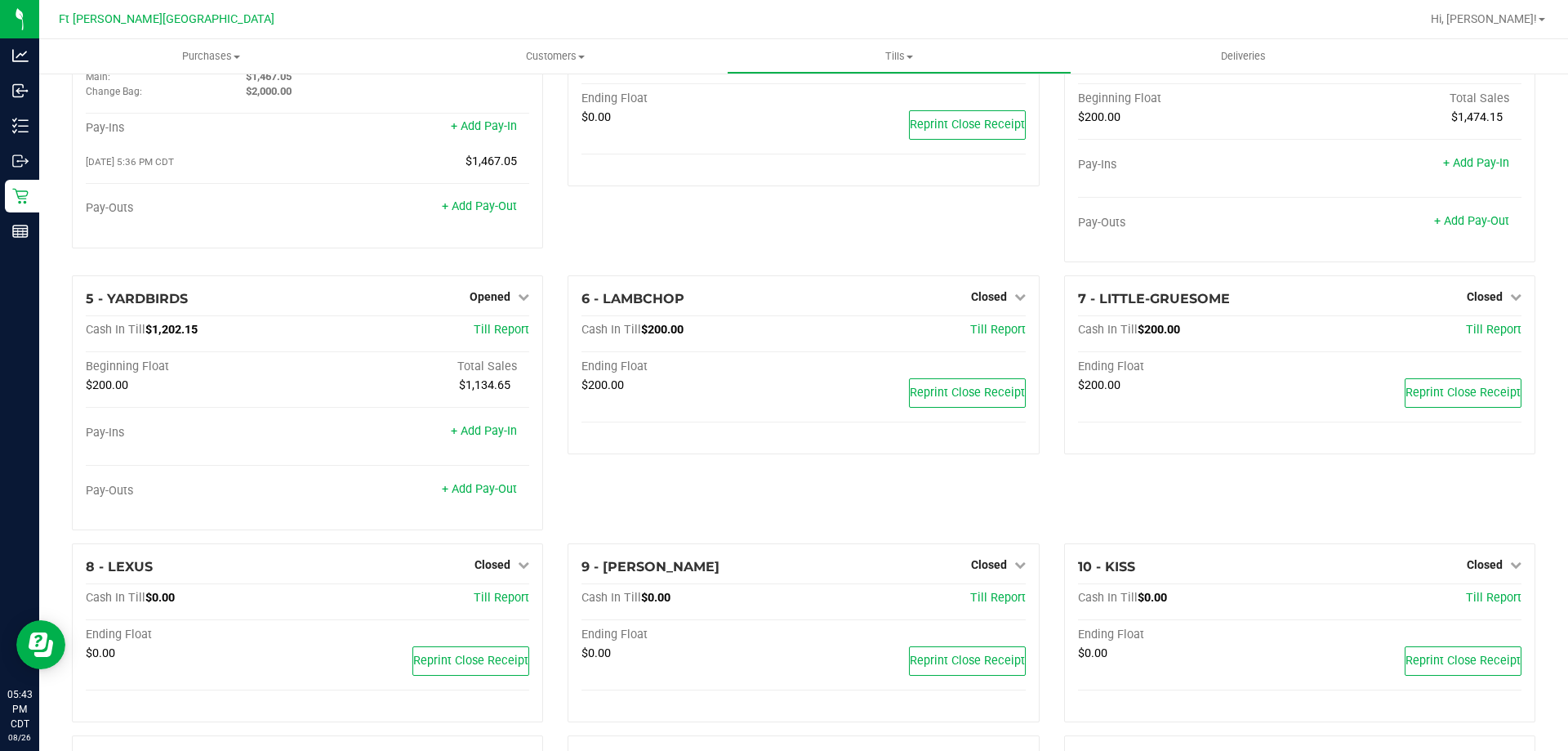
scroll to position [0, 0]
